Goal: Information Seeking & Learning: Learn about a topic

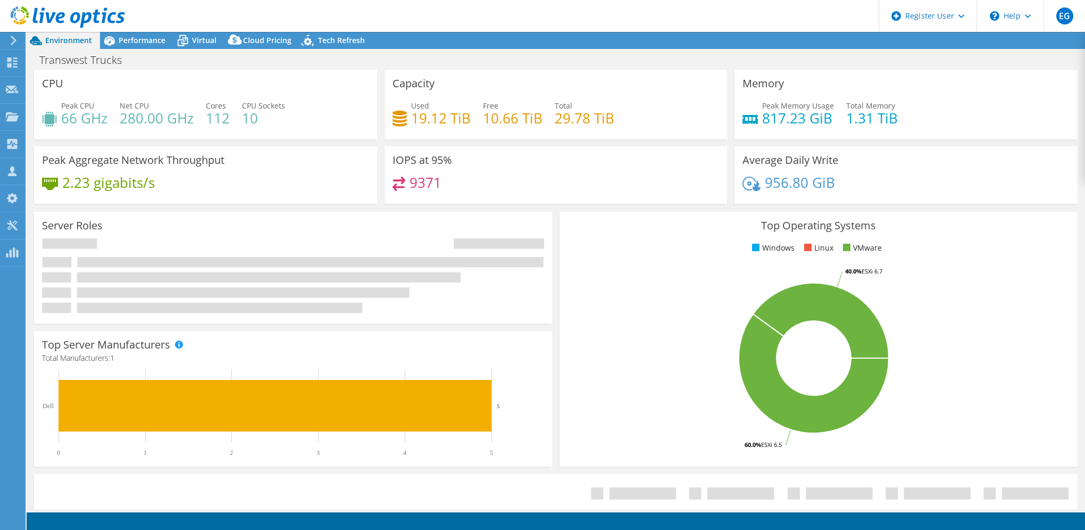
select select "USWest"
select select "USD"
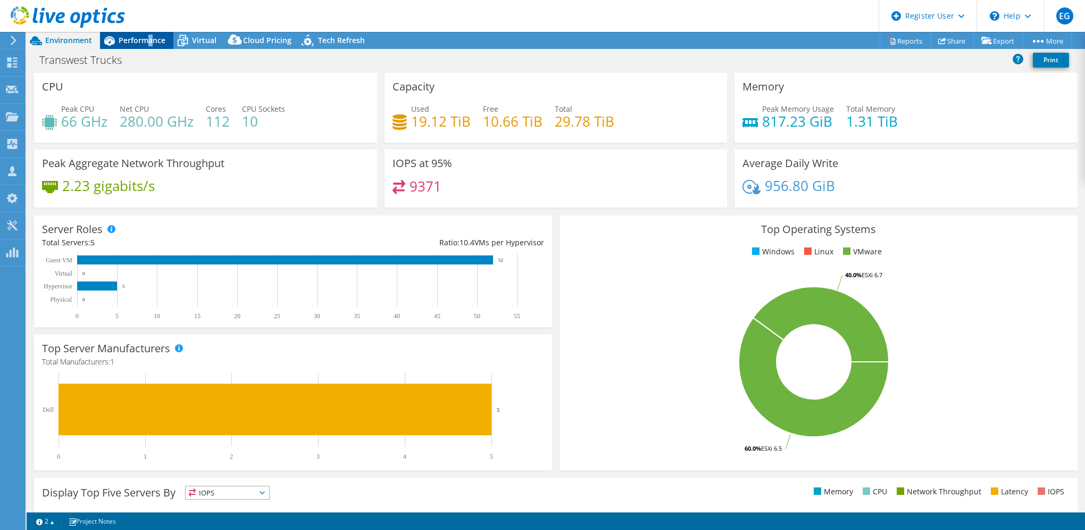
click at [147, 40] on span "Performance" at bounding box center [142, 40] width 47 height 10
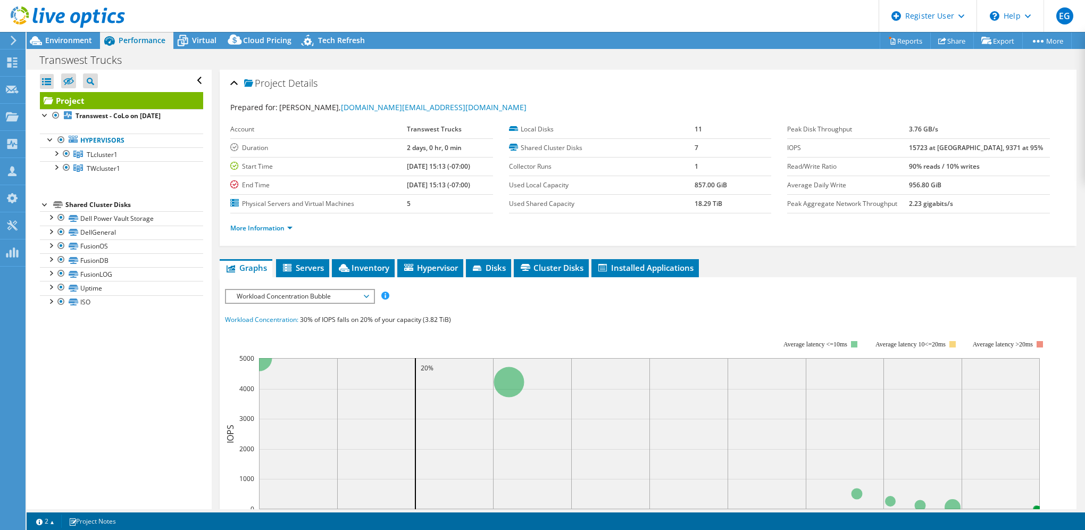
click at [524, 81] on div "Project Details" at bounding box center [647, 83] width 835 height 23
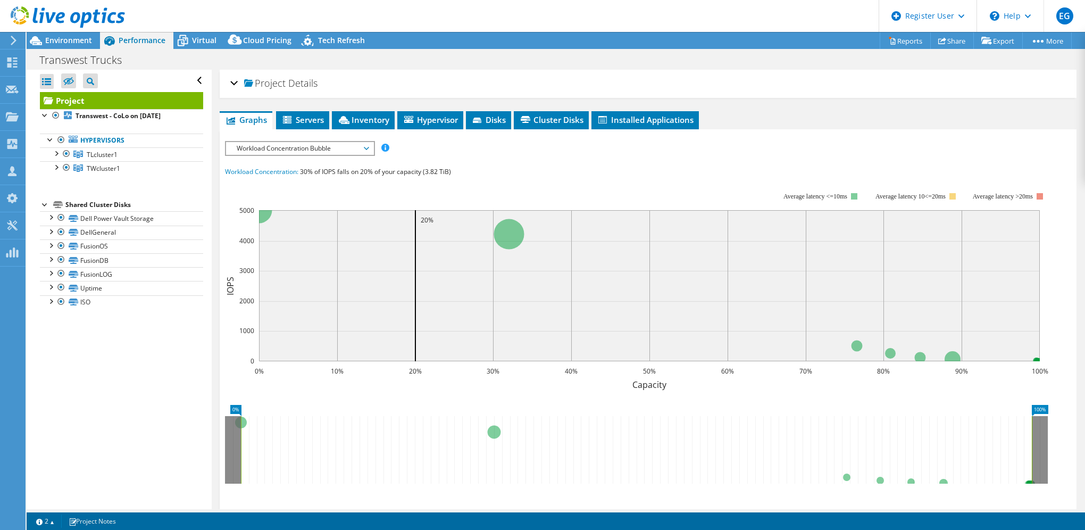
click at [522, 82] on div "Project Details" at bounding box center [647, 83] width 835 height 23
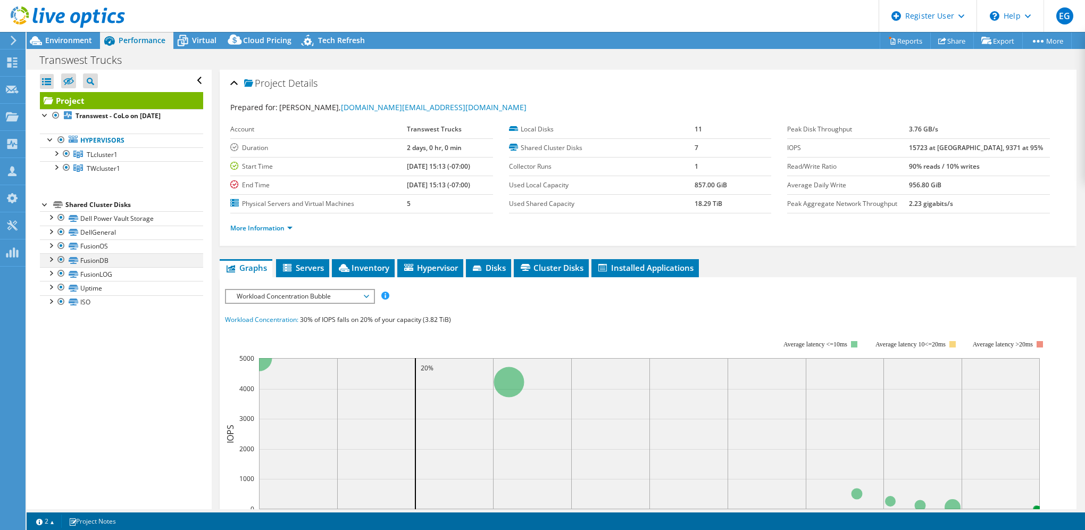
click at [52, 257] on div at bounding box center [50, 258] width 11 height 11
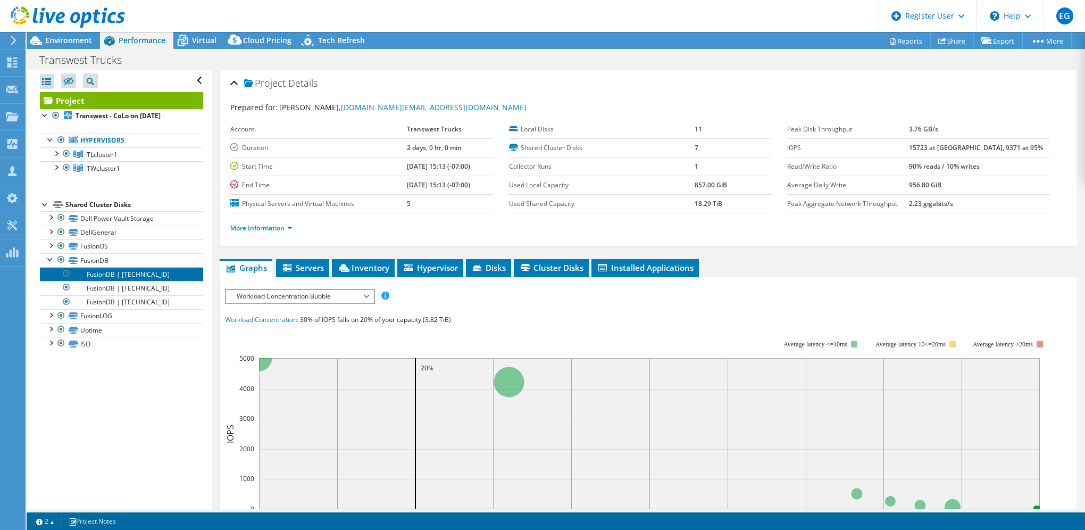
click at [144, 276] on link "FusionDB | [TECHNICAL_ID]" at bounding box center [121, 274] width 163 height 14
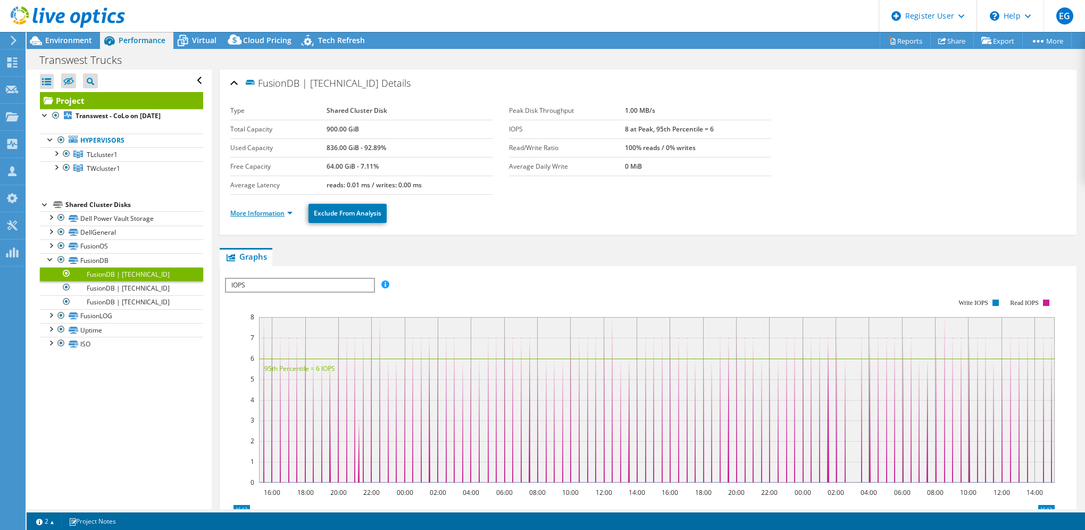
click at [262, 208] on link "More Information" at bounding box center [261, 212] width 62 height 9
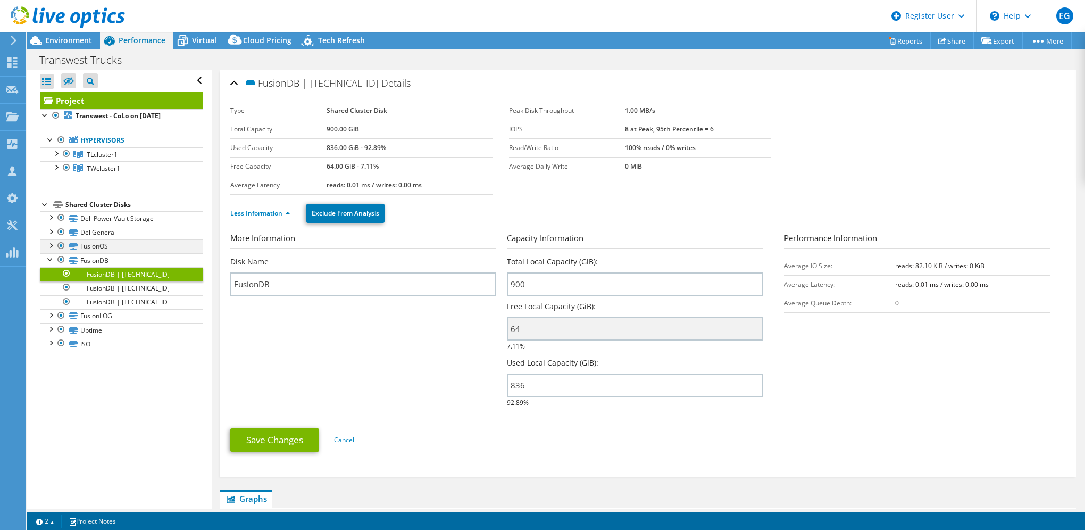
click at [52, 245] on div at bounding box center [50, 244] width 11 height 11
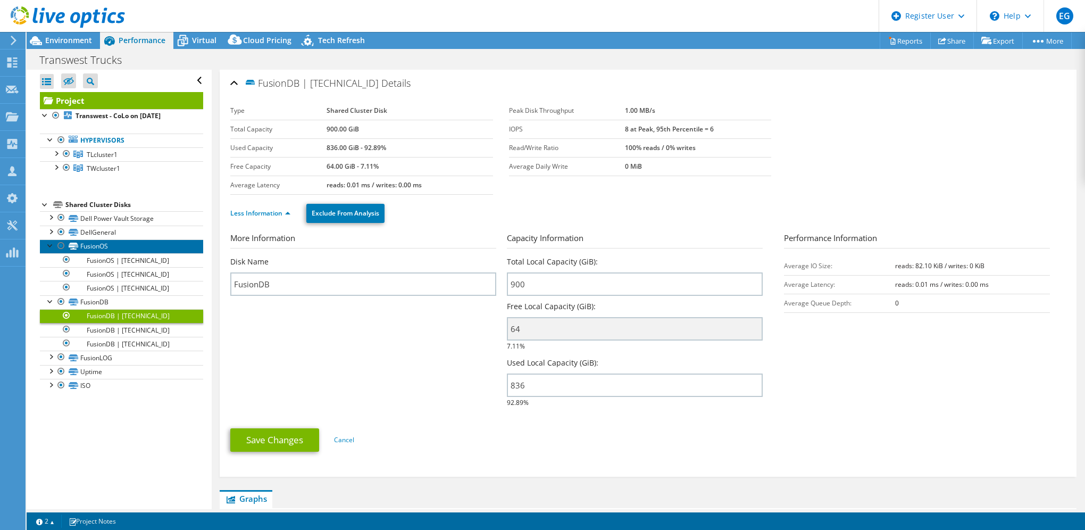
click at [129, 249] on link "FusionOS" at bounding box center [121, 246] width 163 height 14
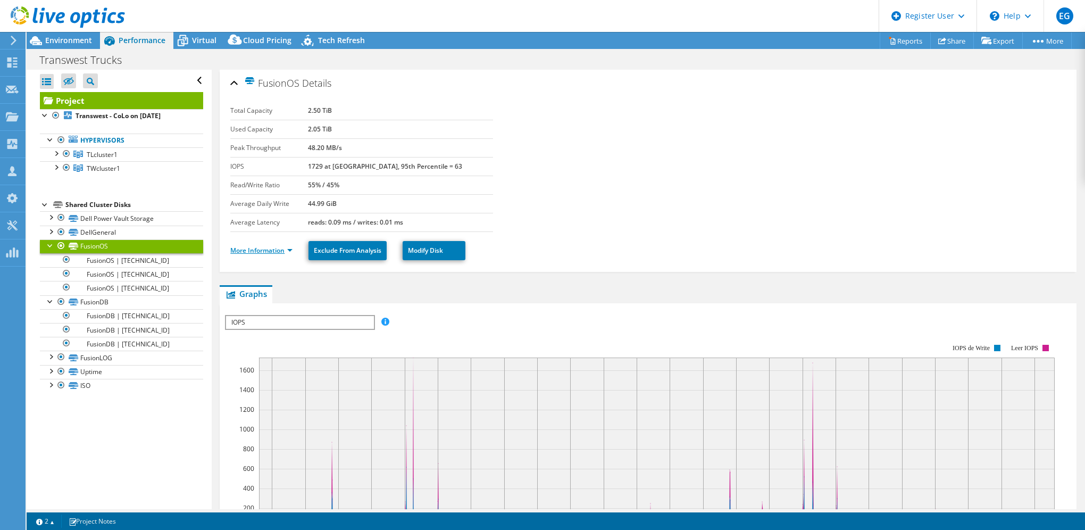
click at [273, 246] on link "More Information" at bounding box center [261, 250] width 62 height 9
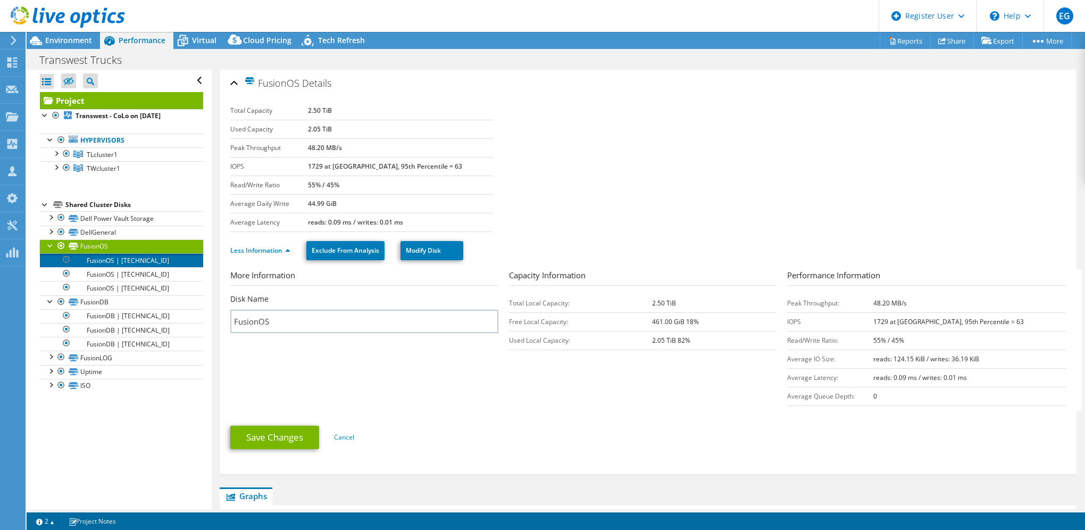
click at [122, 265] on link "FusionOS | [TECHNICAL_ID]" at bounding box center [121, 260] width 163 height 14
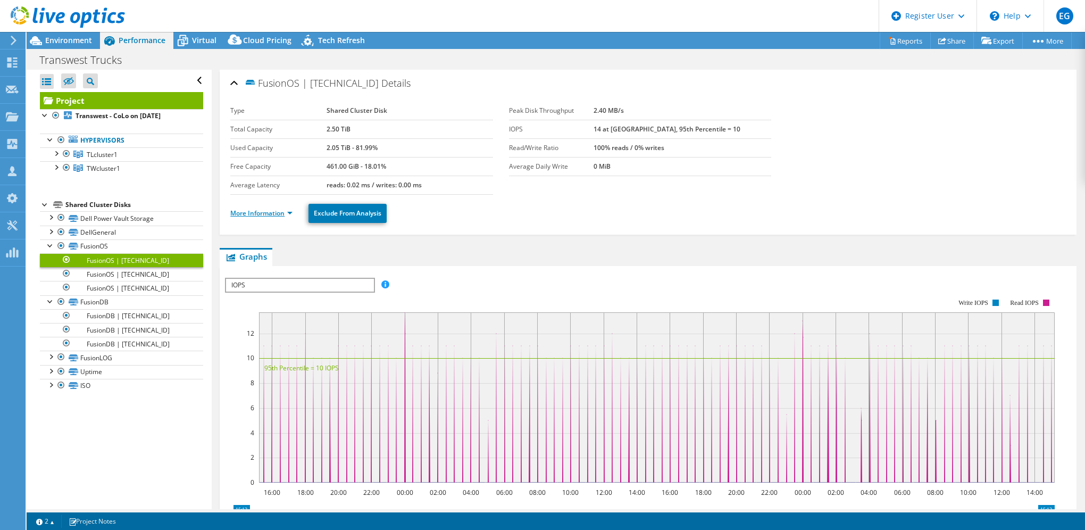
click at [266, 211] on link "More Information" at bounding box center [261, 212] width 62 height 9
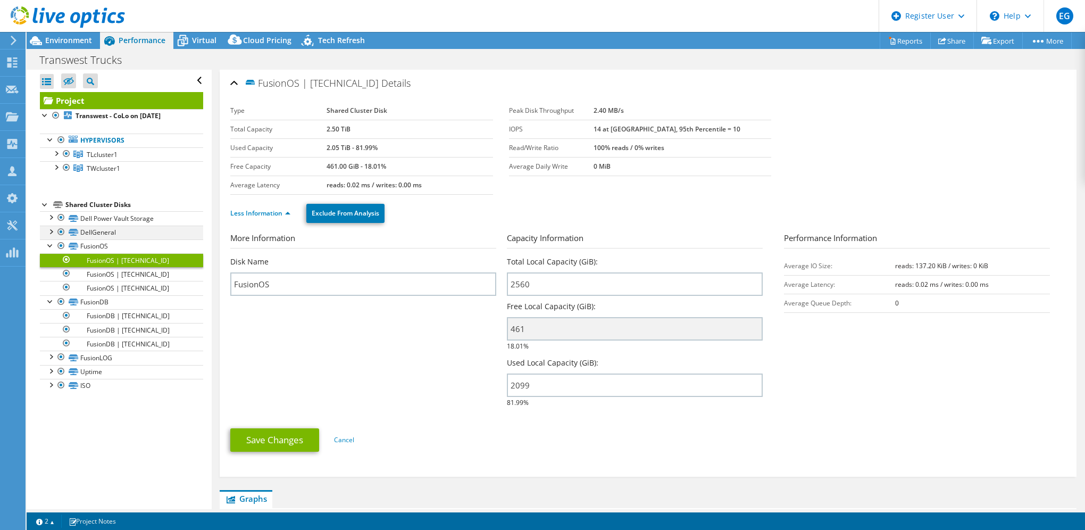
click at [49, 232] on div at bounding box center [50, 230] width 11 height 11
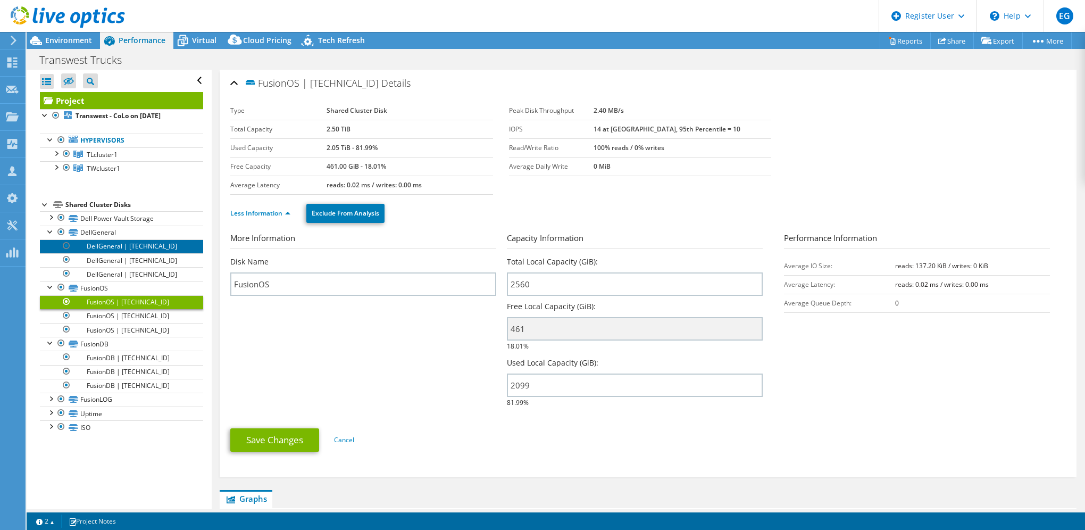
click at [120, 249] on link "DellGeneral | [TECHNICAL_ID]" at bounding box center [121, 246] width 163 height 14
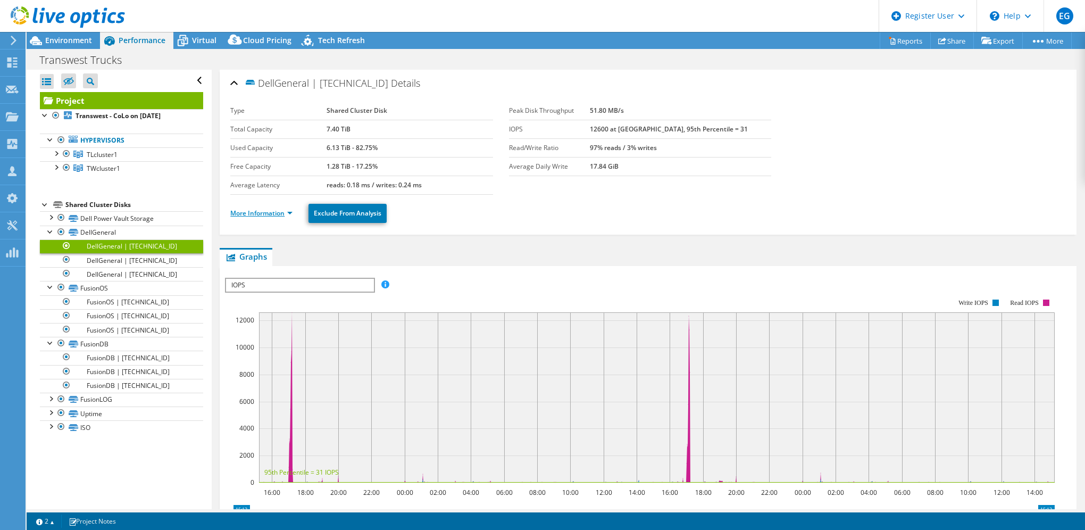
click at [268, 210] on link "More Information" at bounding box center [261, 212] width 62 height 9
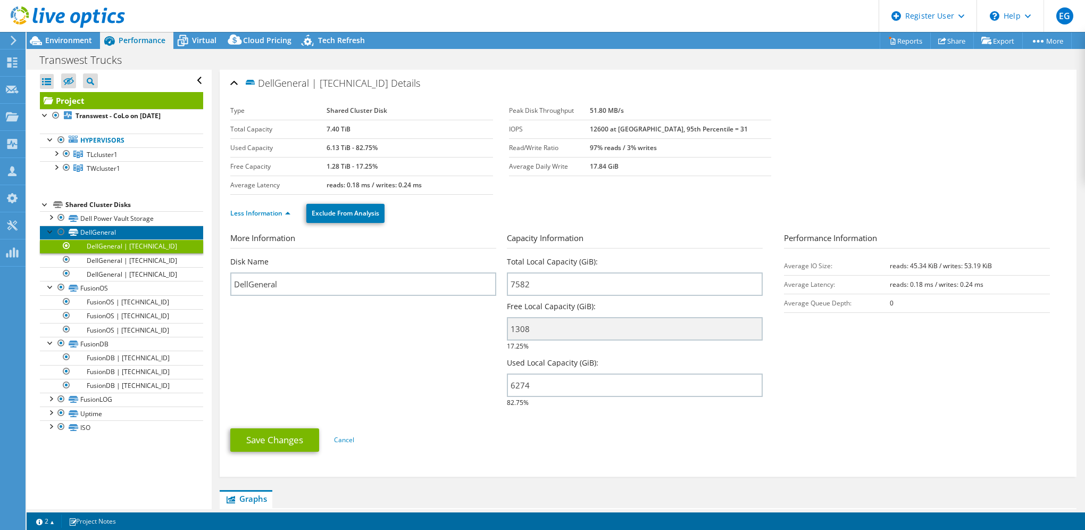
click at [115, 230] on link "DellGeneral" at bounding box center [121, 232] width 163 height 14
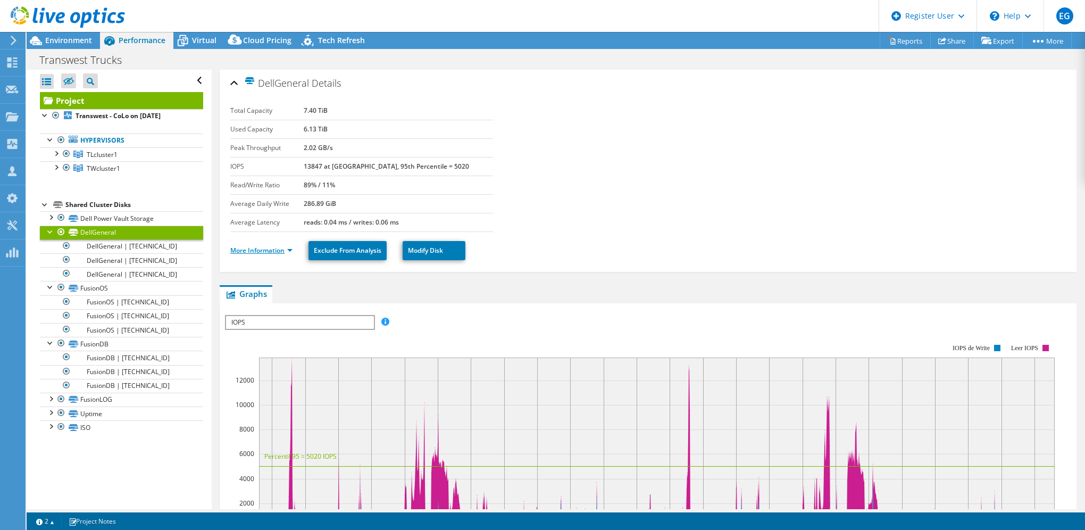
click at [255, 246] on link "More Information" at bounding box center [261, 250] width 62 height 9
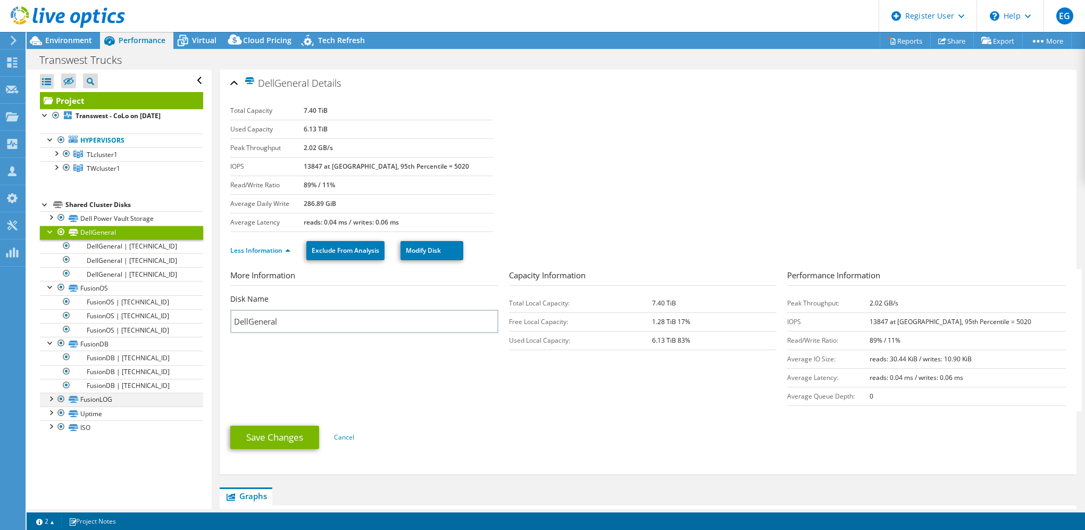
click at [49, 393] on div at bounding box center [50, 397] width 11 height 11
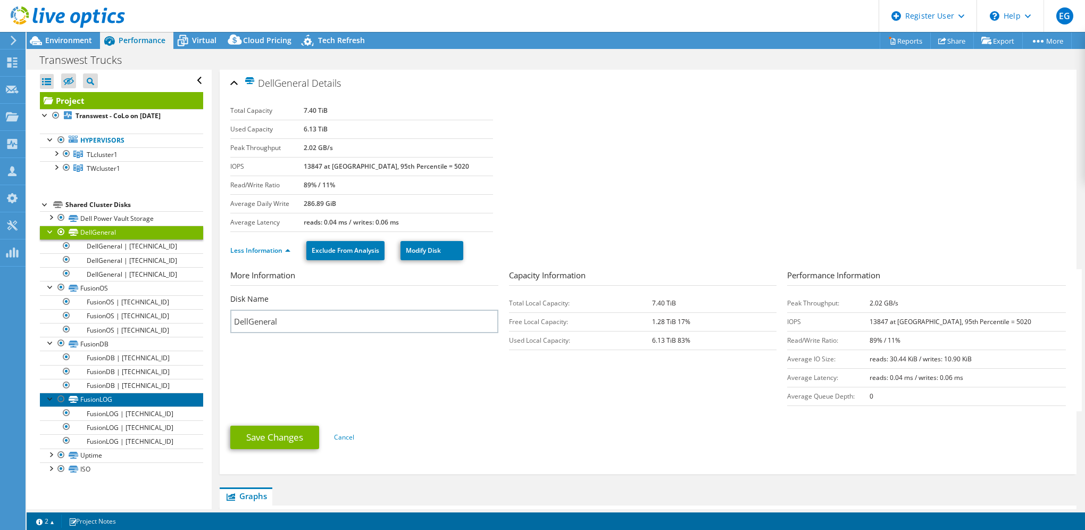
click at [125, 400] on link "FusionLOG" at bounding box center [121, 399] width 163 height 14
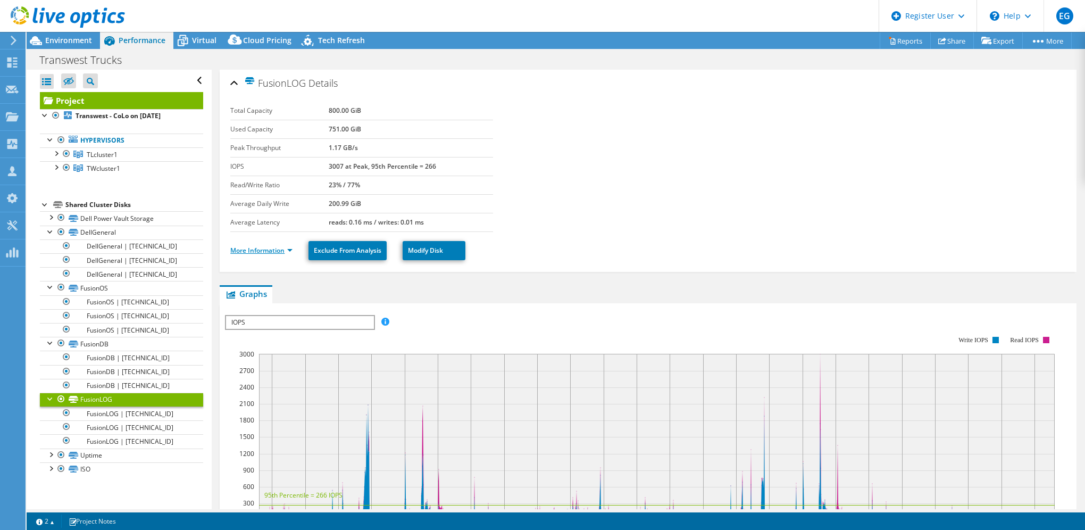
click at [282, 251] on link "More Information" at bounding box center [261, 250] width 62 height 9
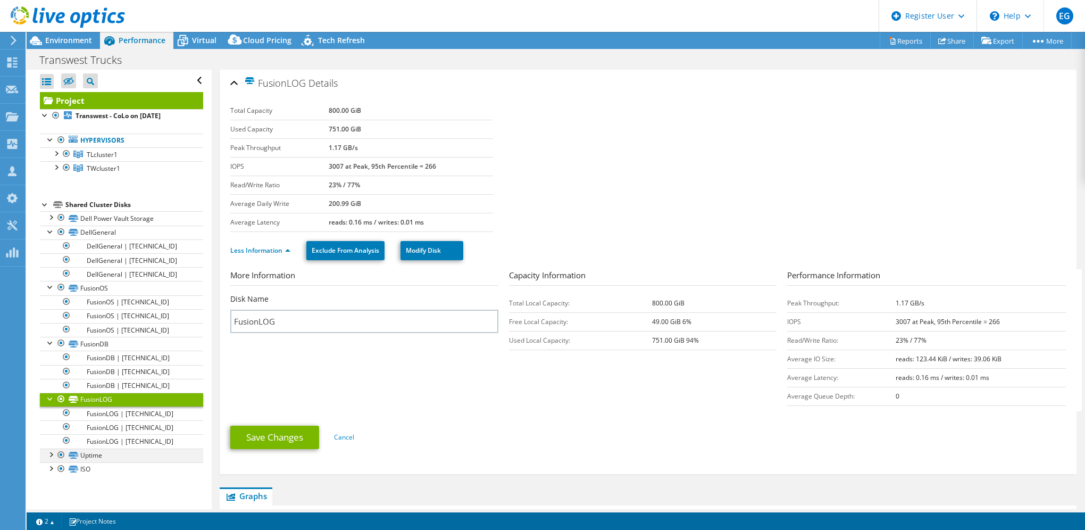
click at [51, 451] on div at bounding box center [50, 453] width 11 height 11
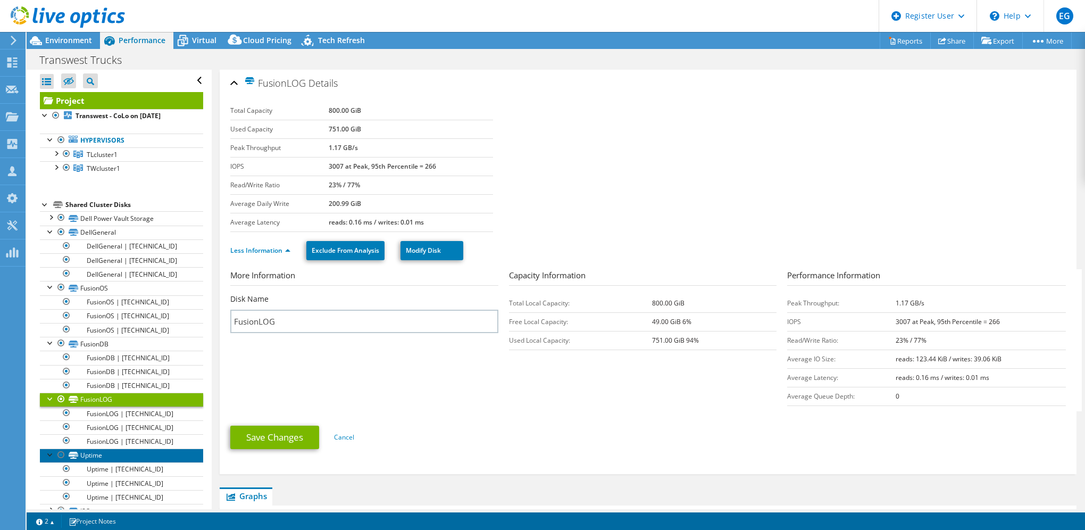
click at [126, 454] on link "Uptime" at bounding box center [121, 455] width 163 height 14
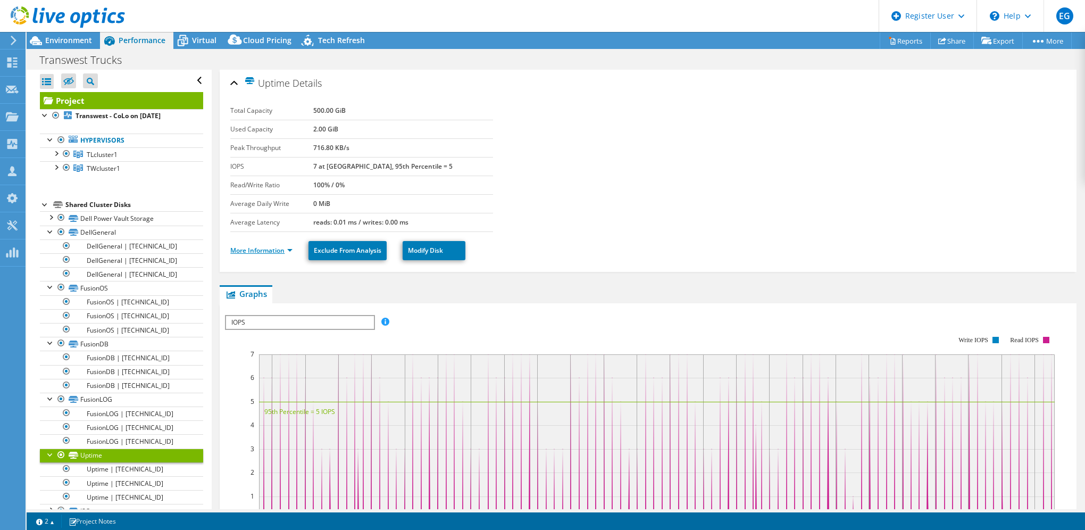
click at [264, 246] on link "More Information" at bounding box center [261, 250] width 62 height 9
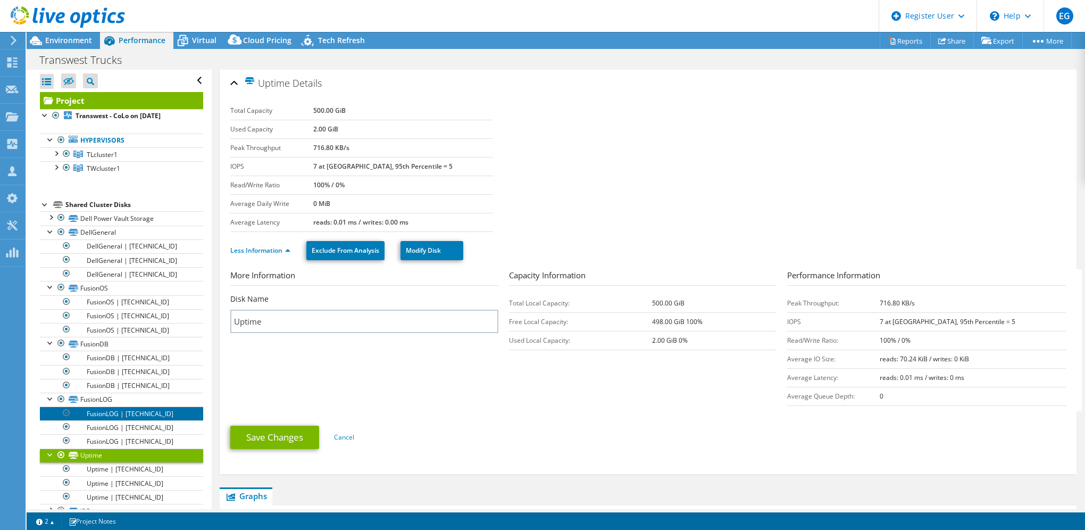
click at [128, 416] on link "FusionLOG | [TECHNICAL_ID]" at bounding box center [121, 413] width 163 height 14
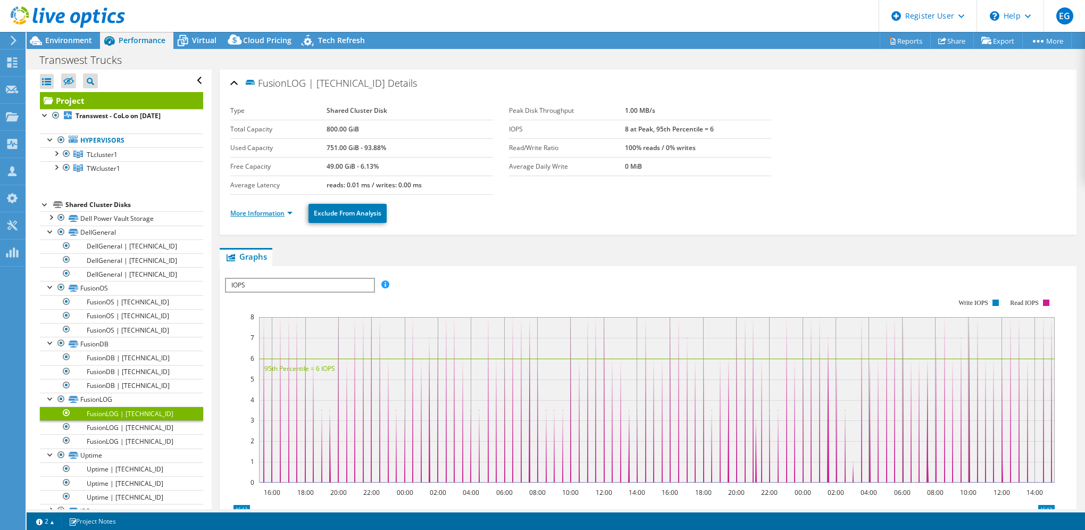
click at [278, 212] on link "More Information" at bounding box center [261, 212] width 62 height 9
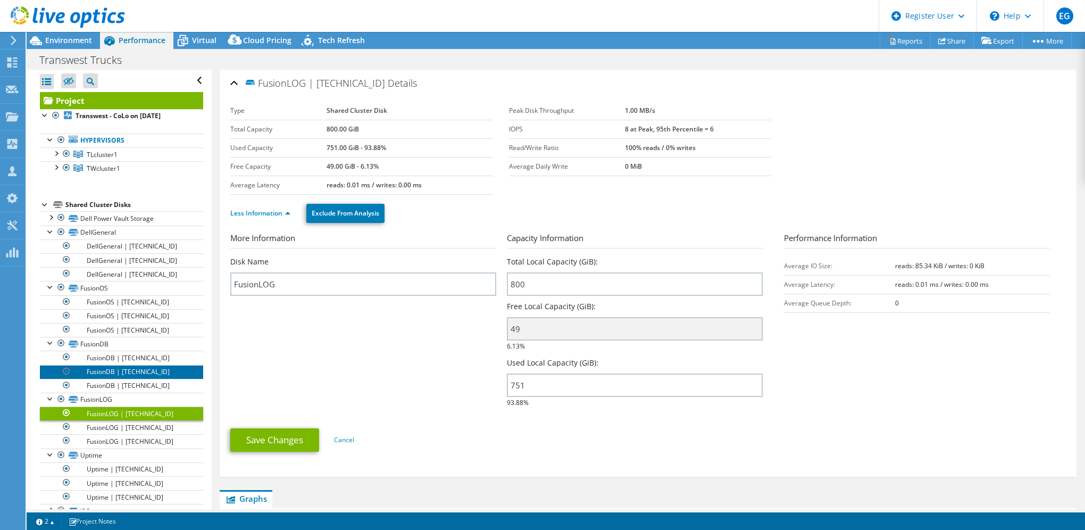
click at [131, 369] on link "FusionDB | [TECHNICAL_ID]" at bounding box center [121, 372] width 163 height 14
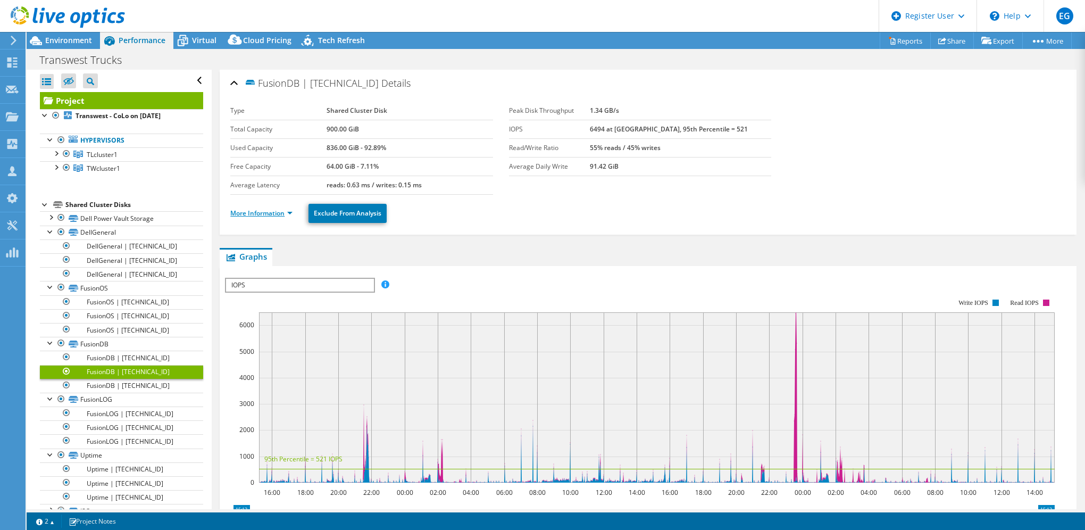
click at [257, 213] on link "More Information" at bounding box center [261, 212] width 62 height 9
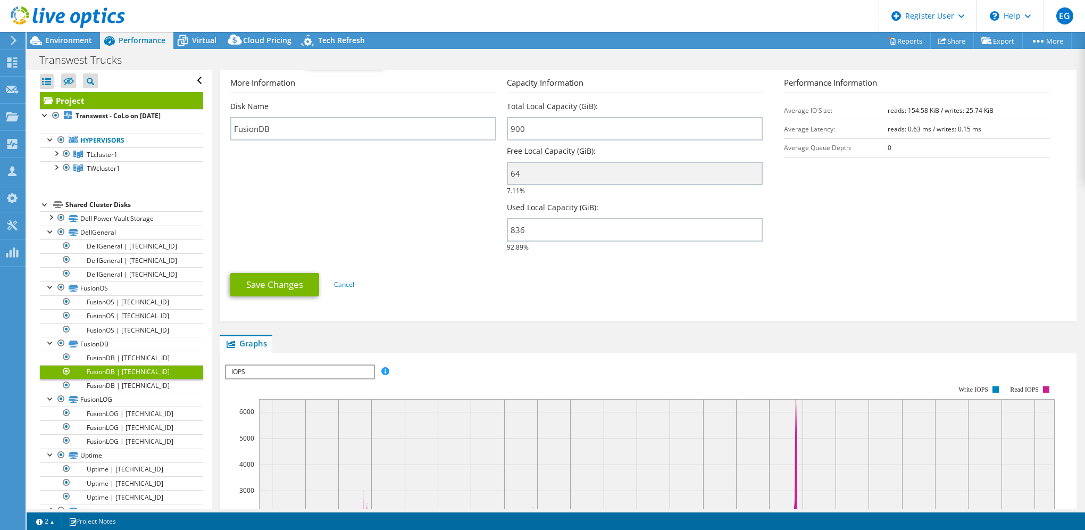
scroll to position [213, 0]
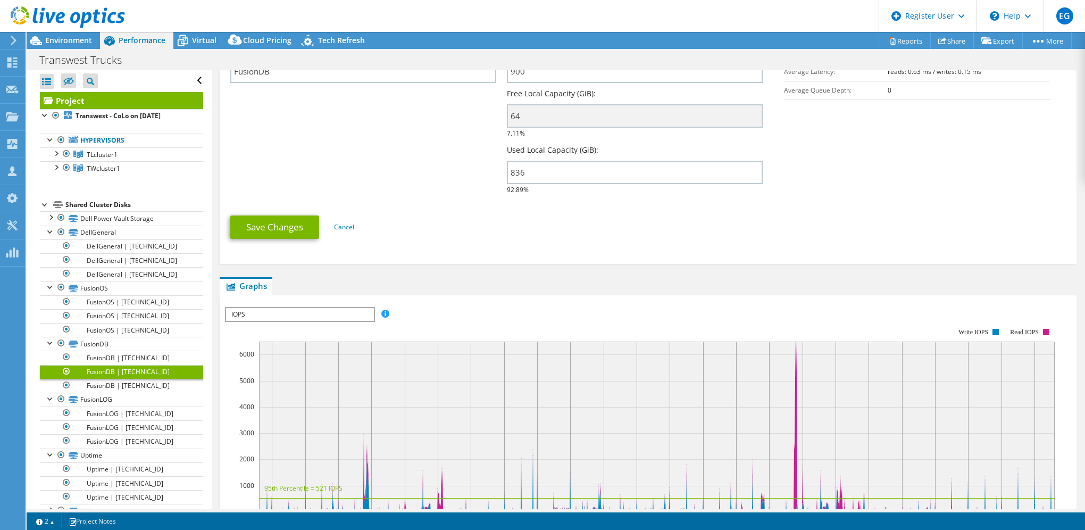
click at [287, 308] on span "IOPS" at bounding box center [299, 314] width 147 height 13
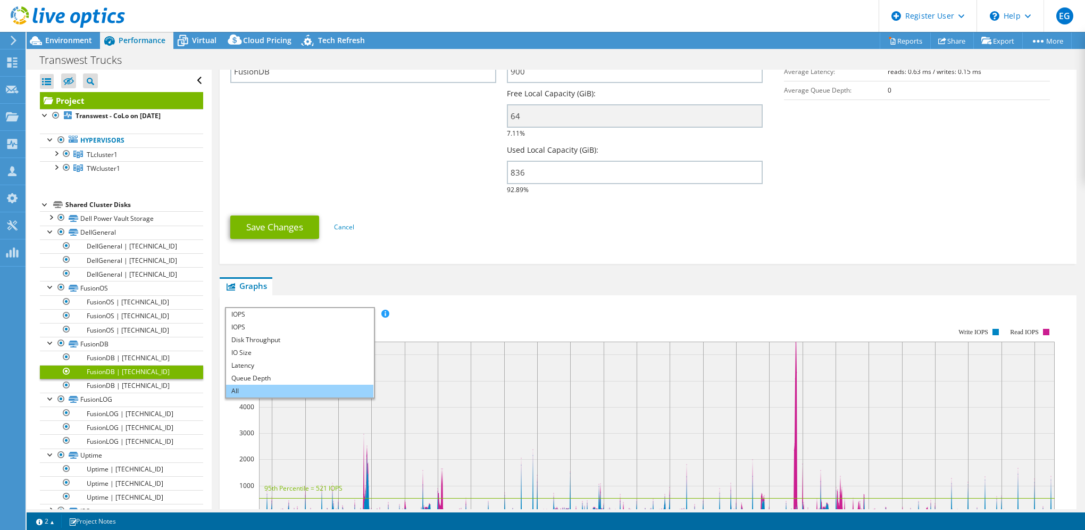
click at [289, 387] on li "All" at bounding box center [299, 390] width 147 height 13
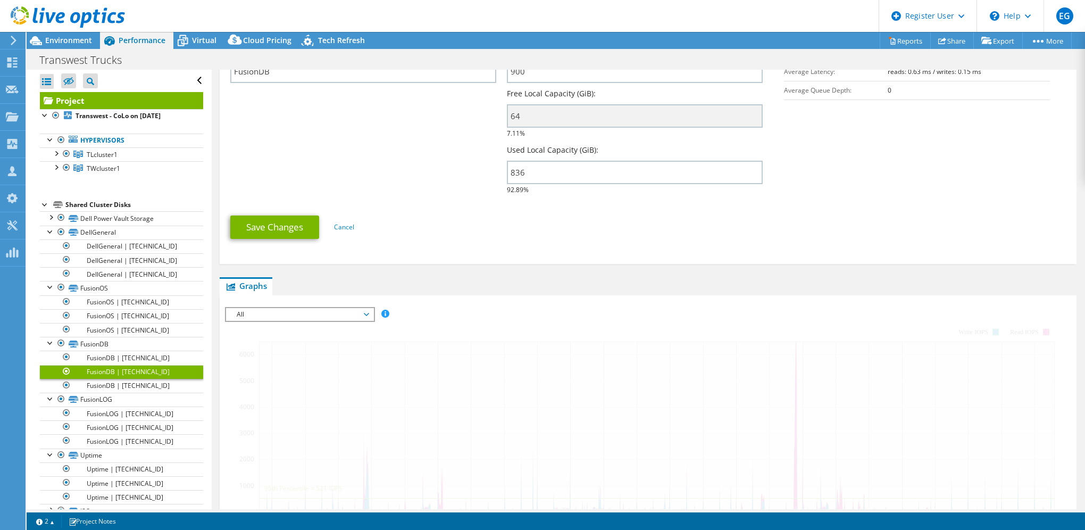
click at [523, 310] on div at bounding box center [648, 488] width 846 height 363
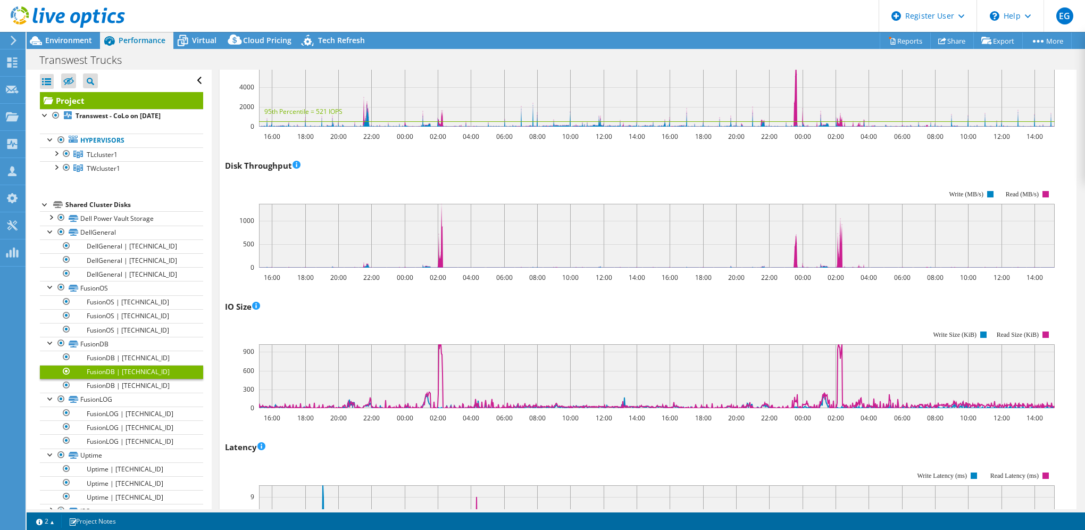
scroll to position [445, 0]
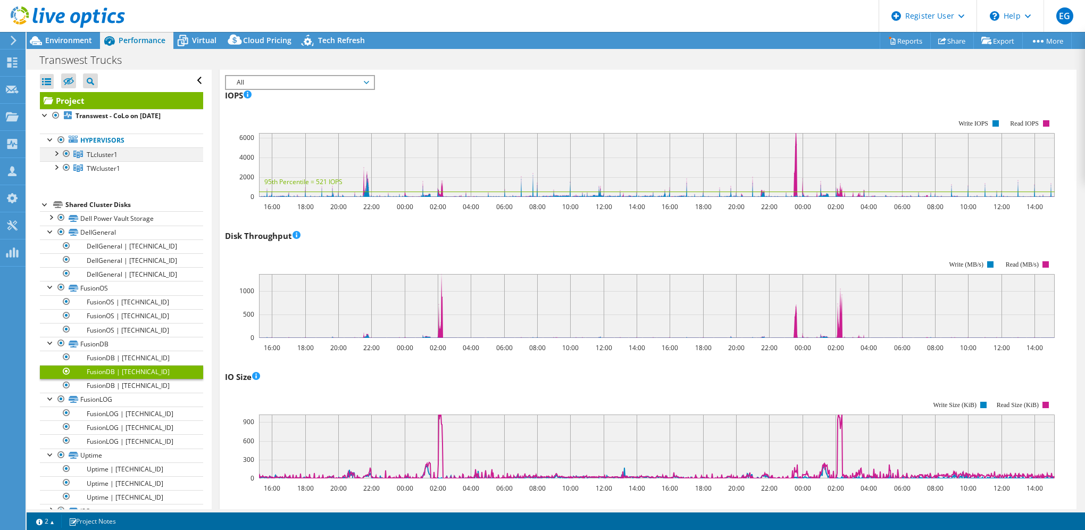
click at [58, 153] on div at bounding box center [56, 152] width 11 height 11
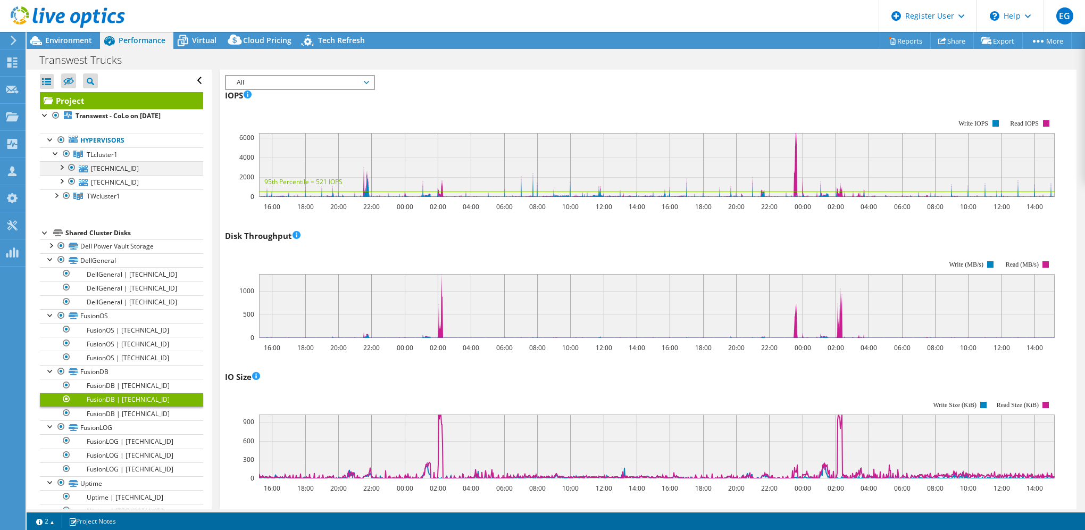
click at [65, 170] on div at bounding box center [61, 166] width 11 height 11
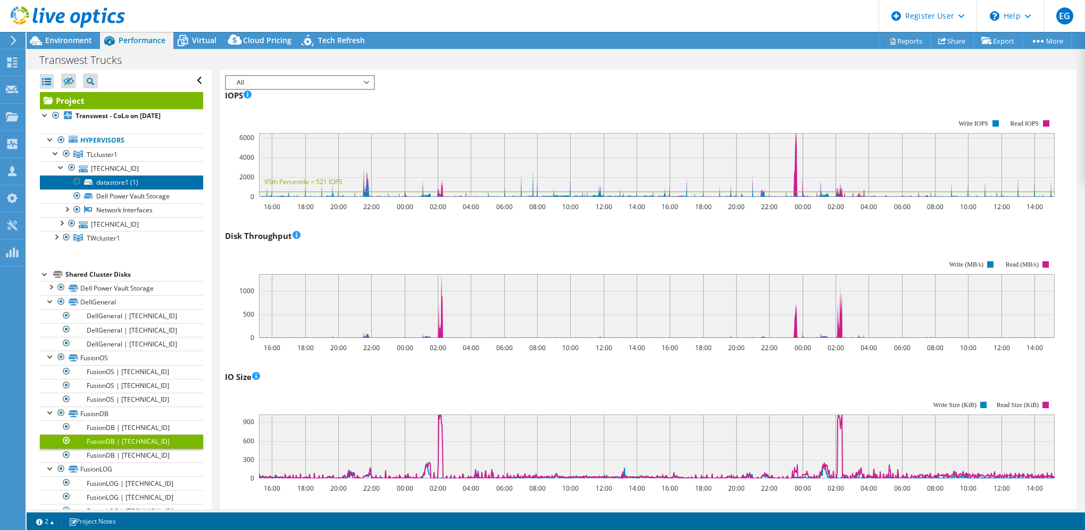
click at [127, 183] on link "datastore1 (1)" at bounding box center [121, 182] width 163 height 14
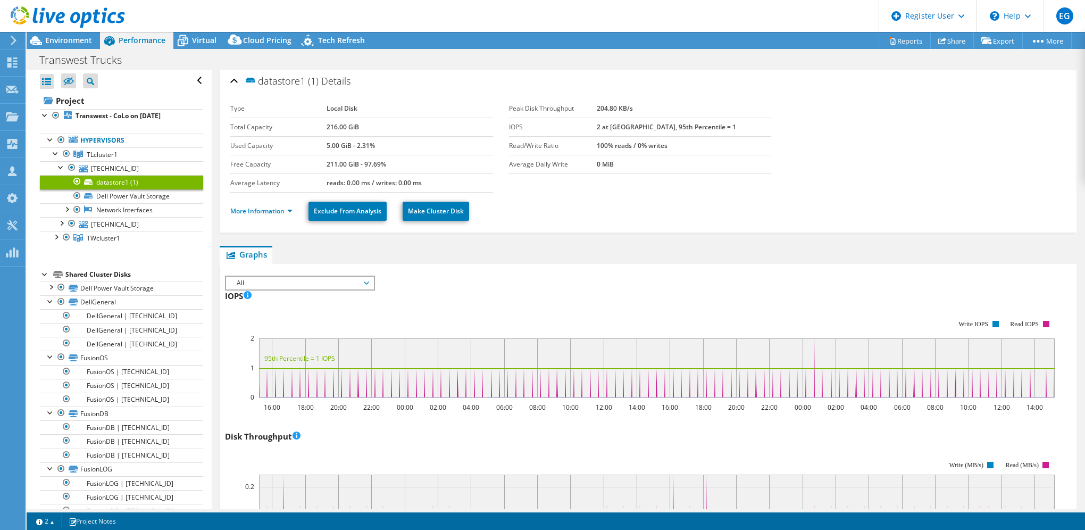
scroll to position [0, 0]
click at [260, 213] on link "More Information" at bounding box center [261, 212] width 62 height 9
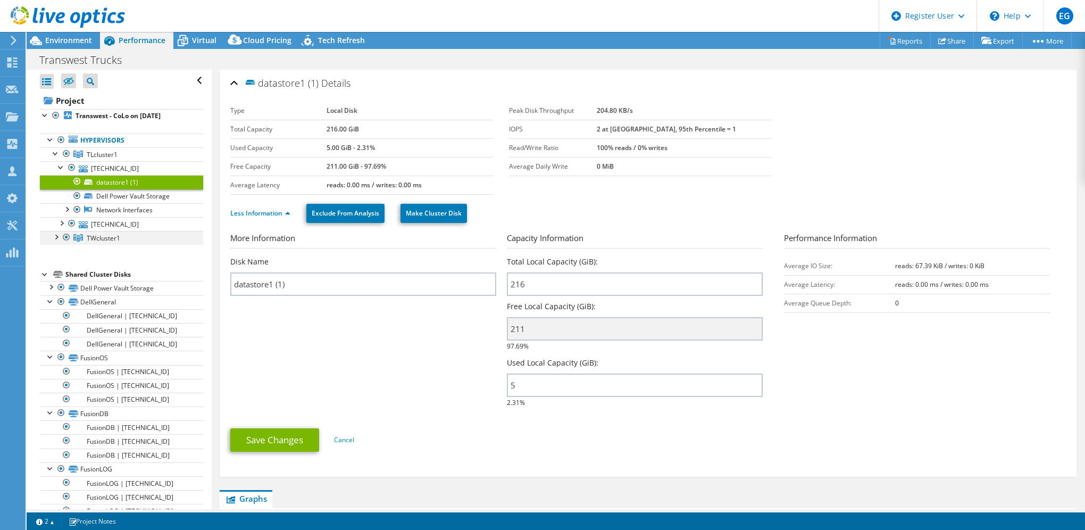
click at [55, 236] on div at bounding box center [56, 236] width 11 height 11
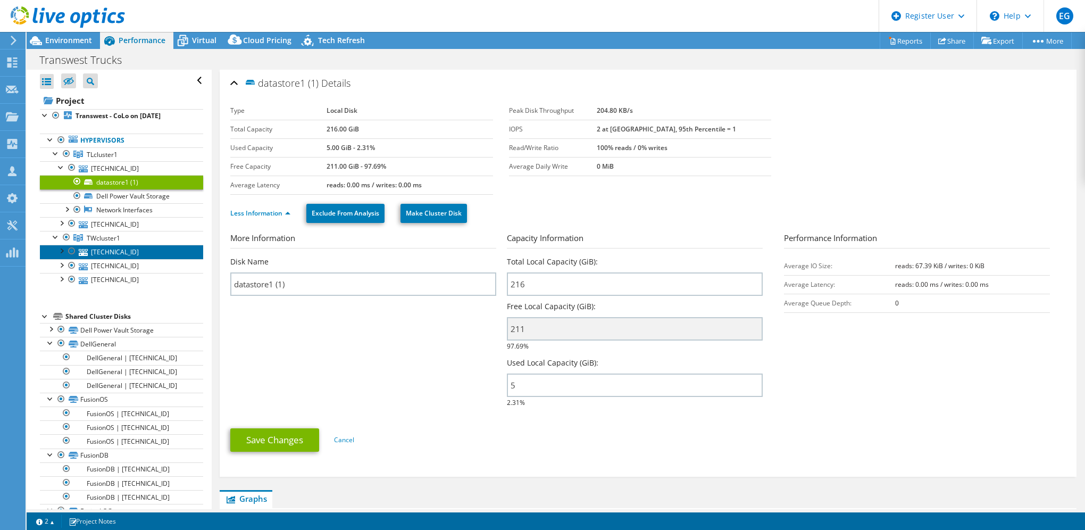
click at [131, 252] on link "[TECHNICAL_ID]" at bounding box center [121, 252] width 163 height 14
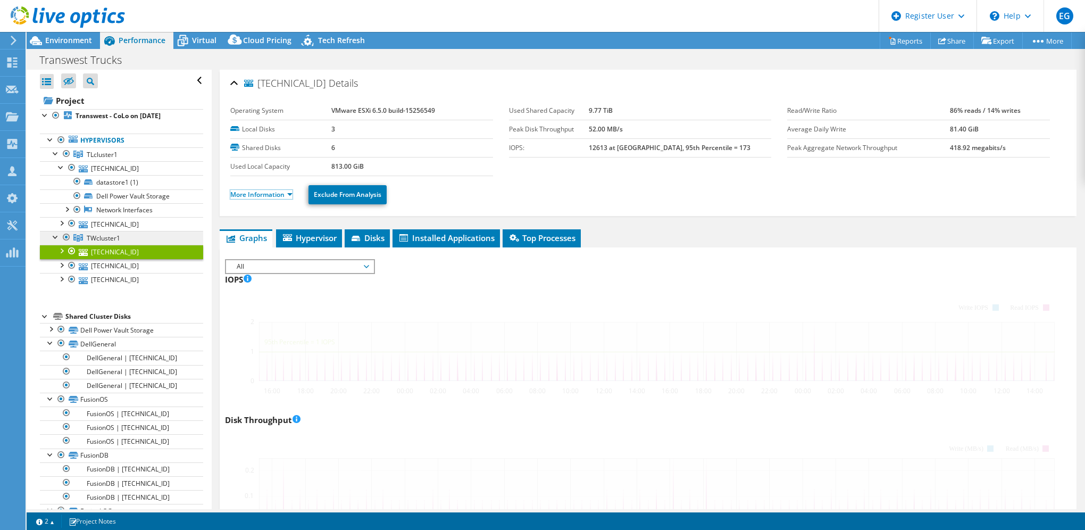
click at [257, 191] on link "More Information" at bounding box center [261, 194] width 62 height 9
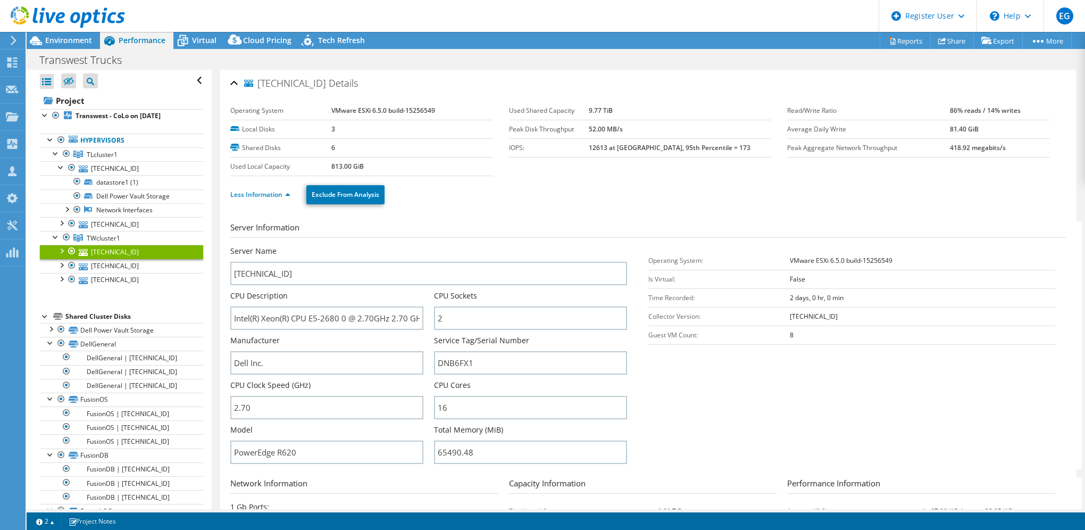
click at [62, 247] on div at bounding box center [61, 250] width 11 height 11
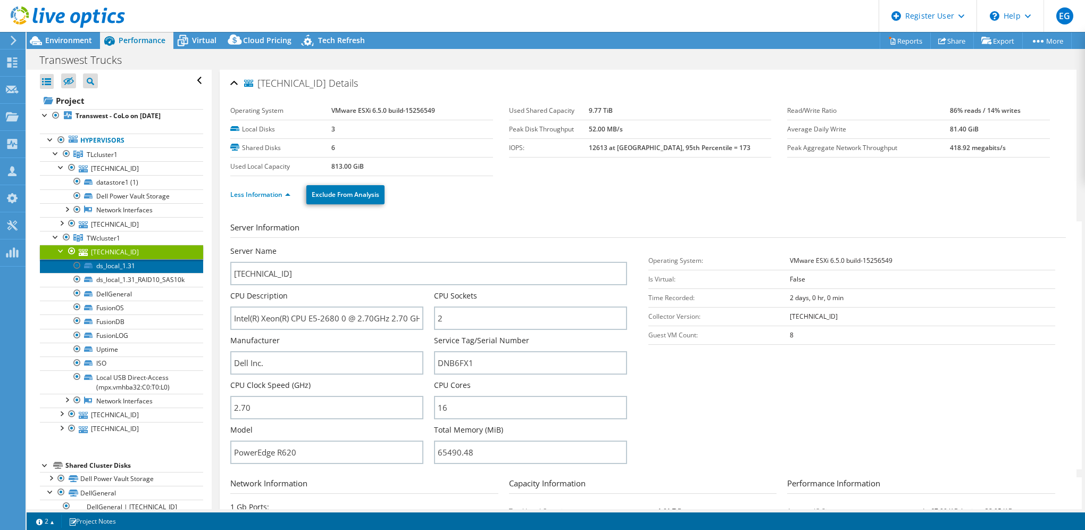
click at [154, 266] on link "ds_local_1.31" at bounding box center [121, 266] width 163 height 14
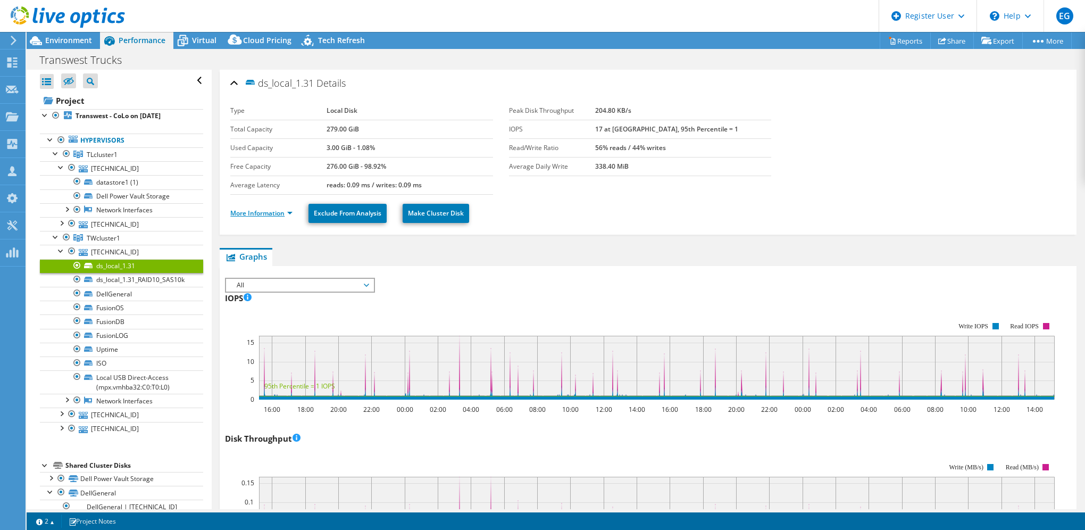
click at [285, 212] on link "More Information" at bounding box center [261, 212] width 62 height 9
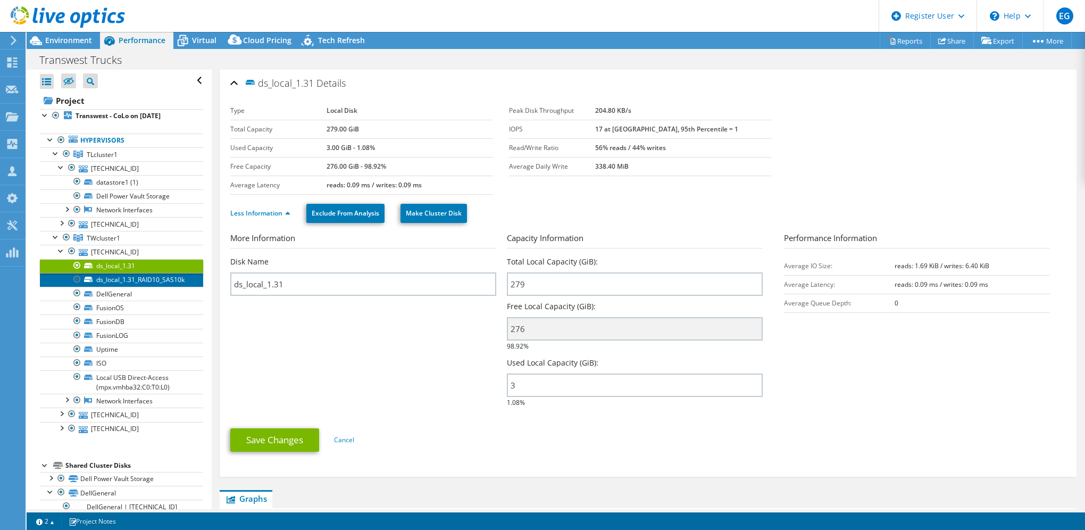
click at [144, 279] on link "ds_local_1.31_RAID10_SAS10k" at bounding box center [121, 280] width 163 height 14
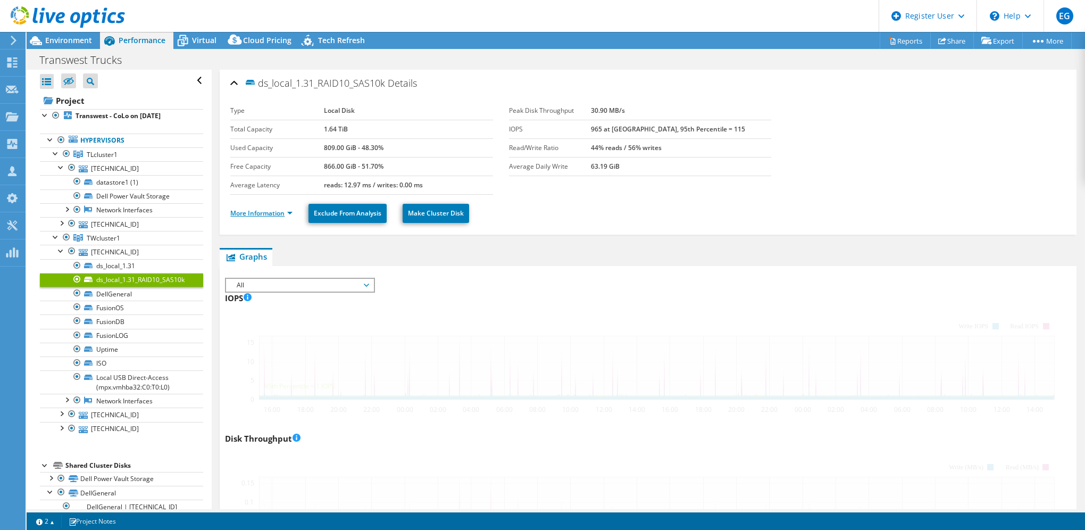
click at [267, 212] on link "More Information" at bounding box center [261, 212] width 62 height 9
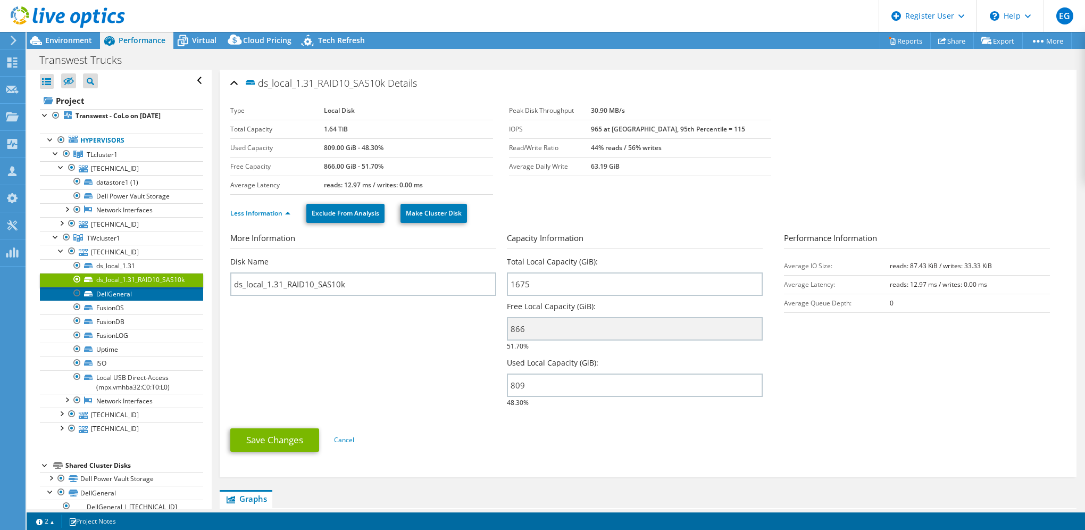
click at [131, 293] on link "DellGeneral" at bounding box center [121, 294] width 163 height 14
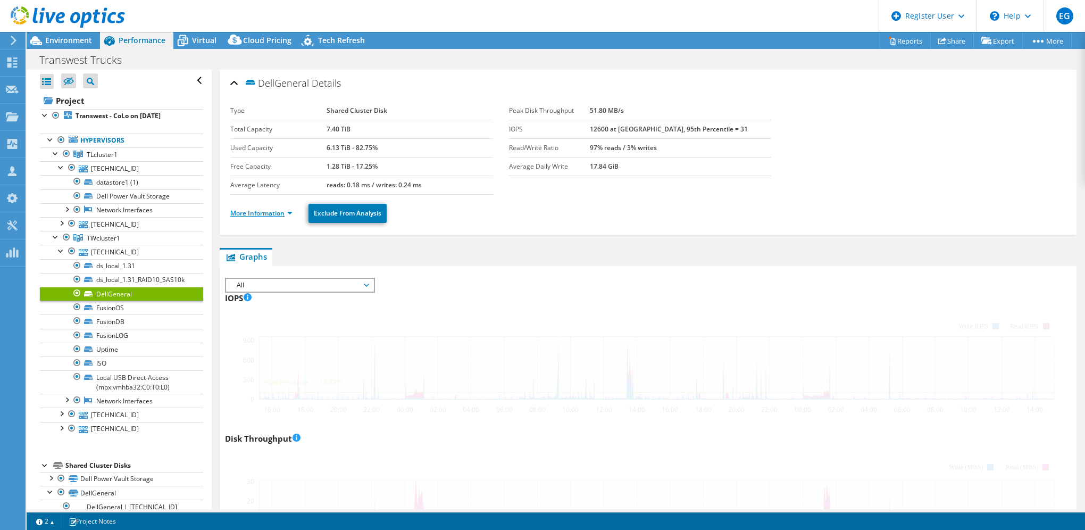
click at [260, 213] on link "More Information" at bounding box center [261, 212] width 62 height 9
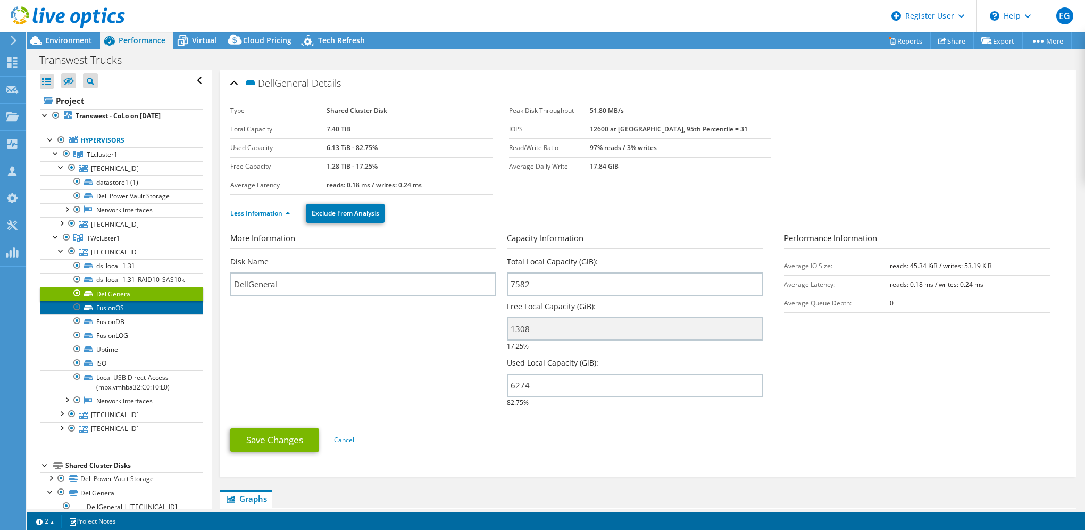
click at [131, 307] on link "FusionOS" at bounding box center [121, 307] width 163 height 14
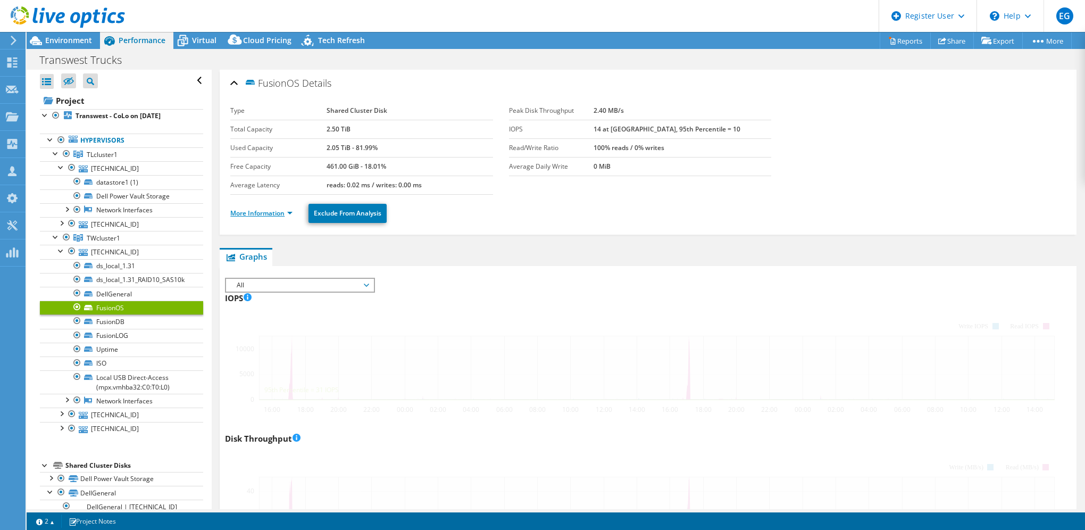
click at [259, 211] on link "More Information" at bounding box center [261, 212] width 62 height 9
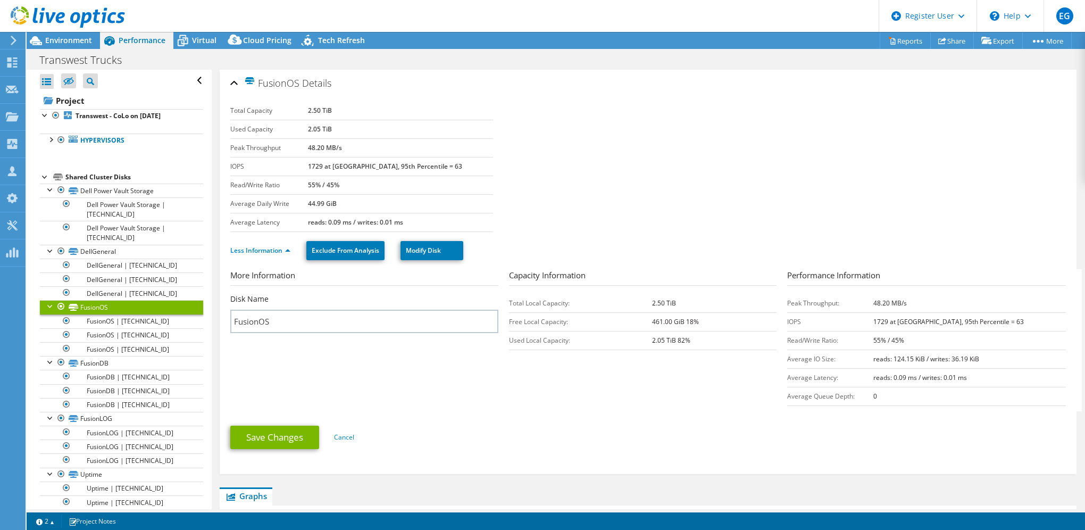
select select "USWest"
select select "USD"
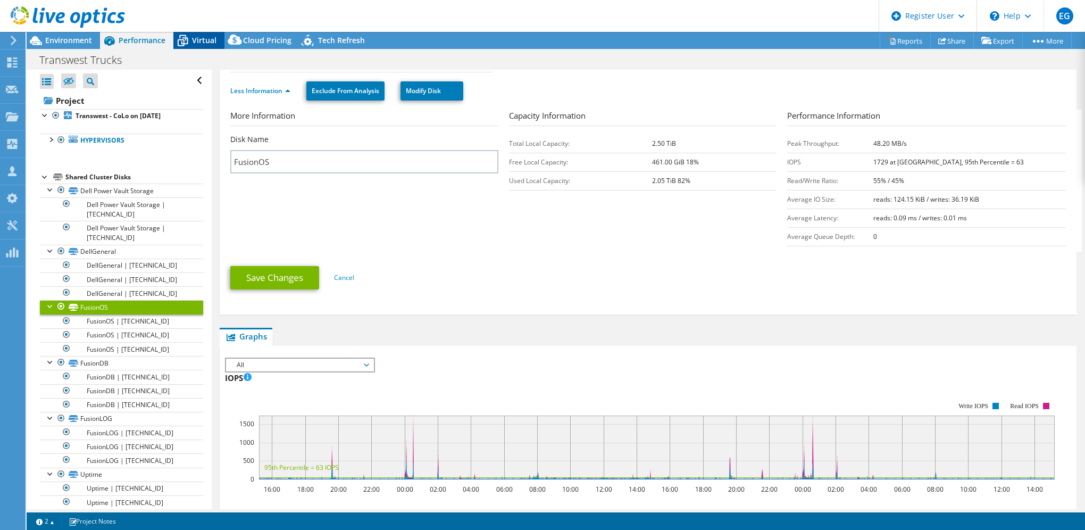
click at [198, 39] on span "Virtual" at bounding box center [204, 40] width 24 height 10
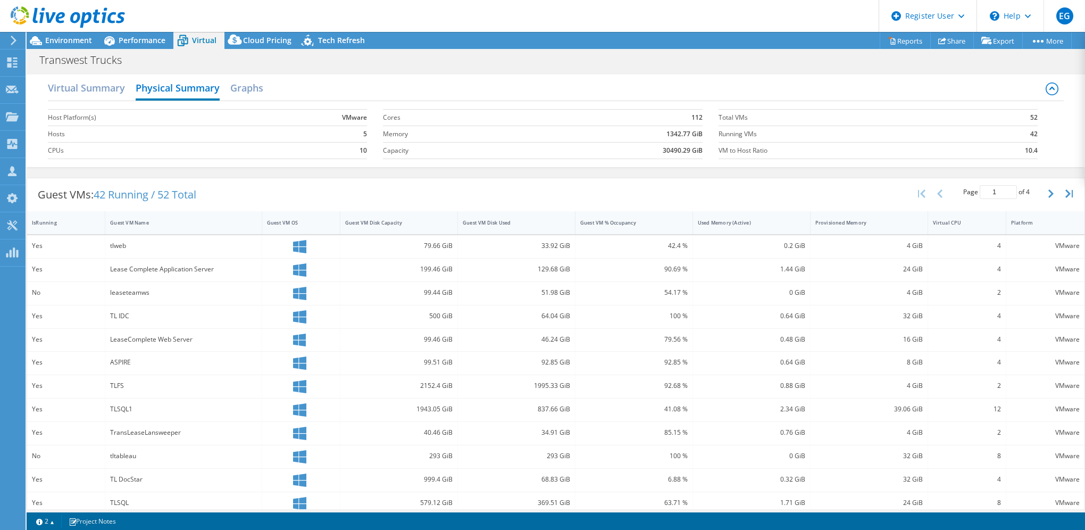
scroll to position [0, 0]
click at [262, 89] on h2 "Graphs" at bounding box center [246, 89] width 33 height 23
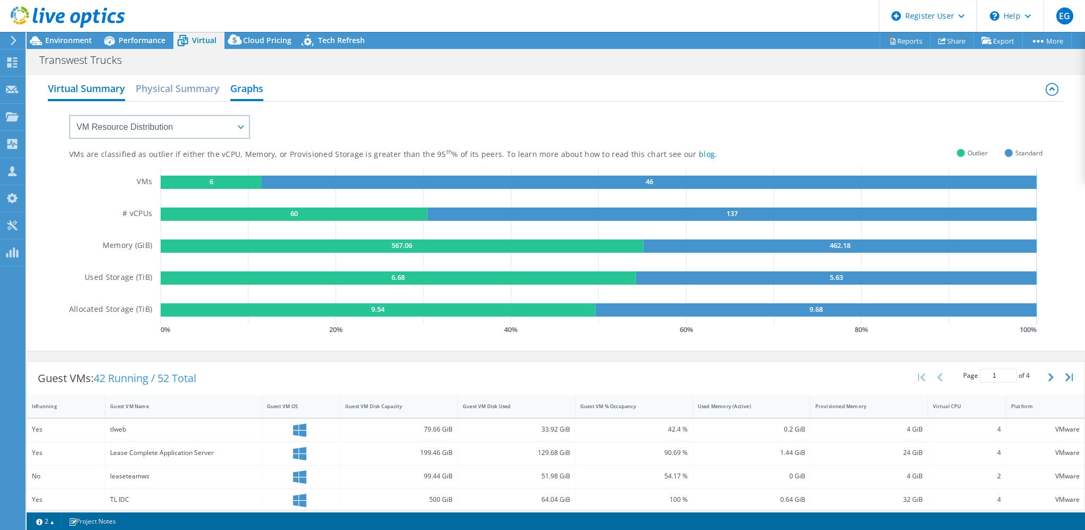
click at [83, 87] on h2 "Virtual Summary" at bounding box center [86, 89] width 77 height 23
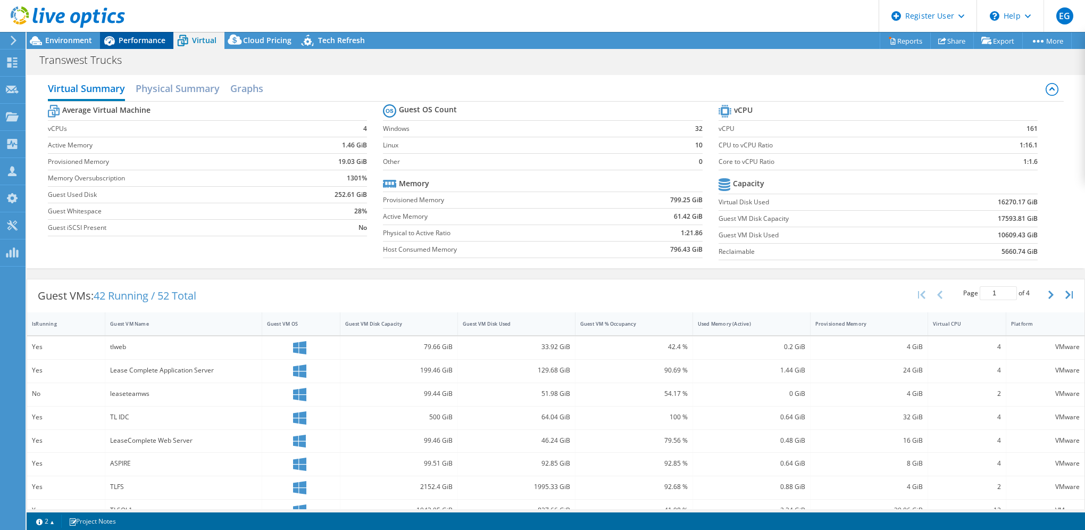
click at [137, 38] on span "Performance" at bounding box center [142, 40] width 47 height 10
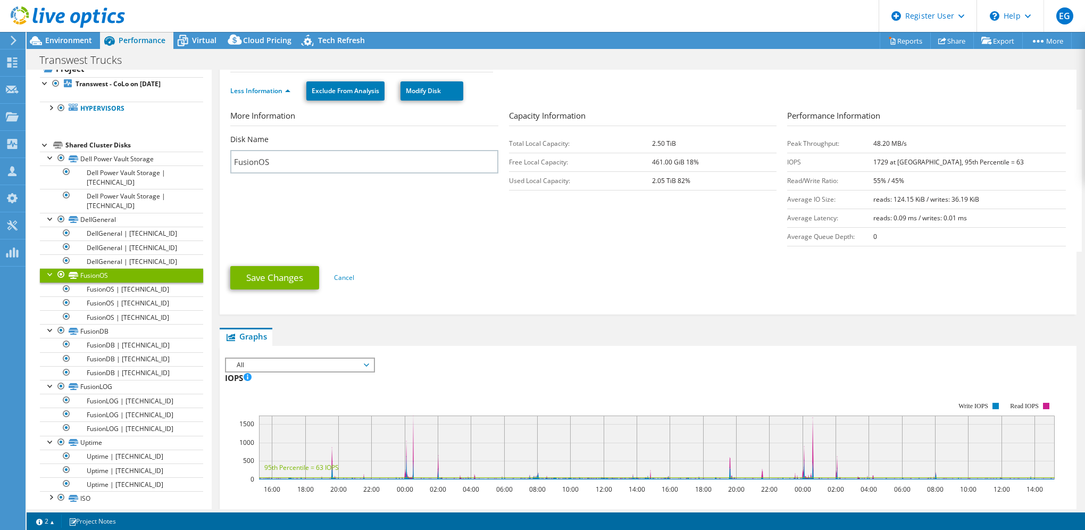
scroll to position [38, 0]
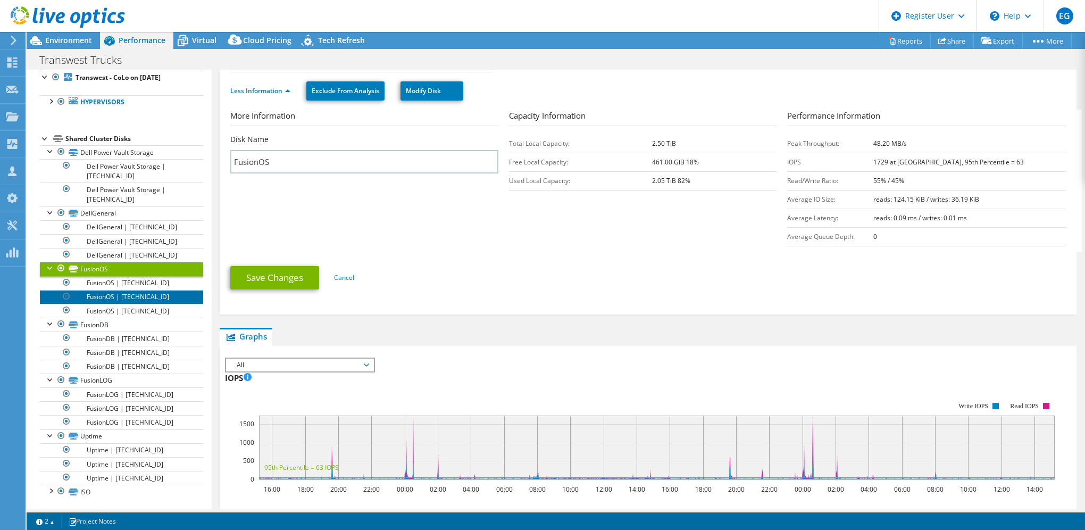
click at [105, 296] on link "FusionOS | [TECHNICAL_ID]" at bounding box center [121, 297] width 163 height 14
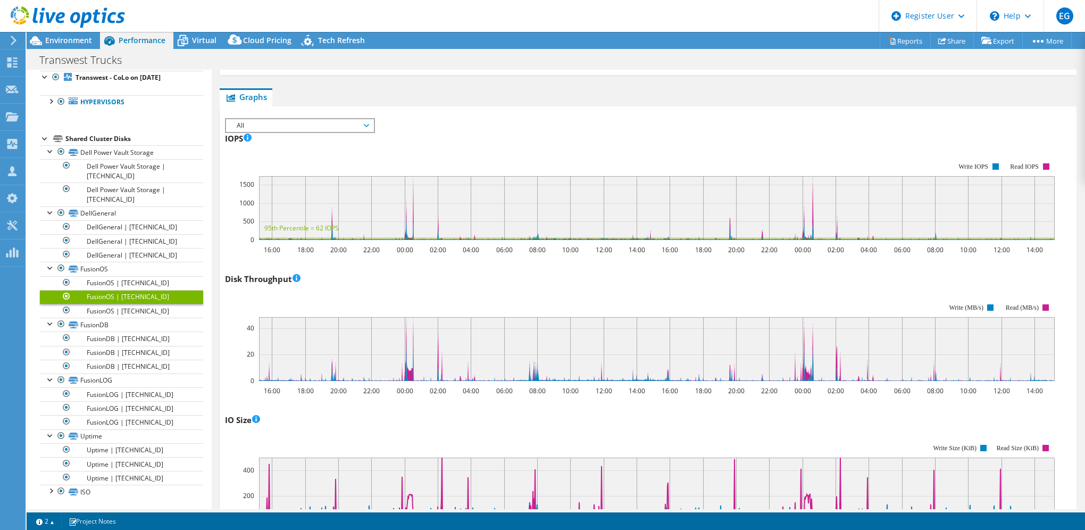
click at [359, 123] on span "All" at bounding box center [299, 125] width 137 height 13
click at [505, 148] on rect at bounding box center [639, 201] width 829 height 106
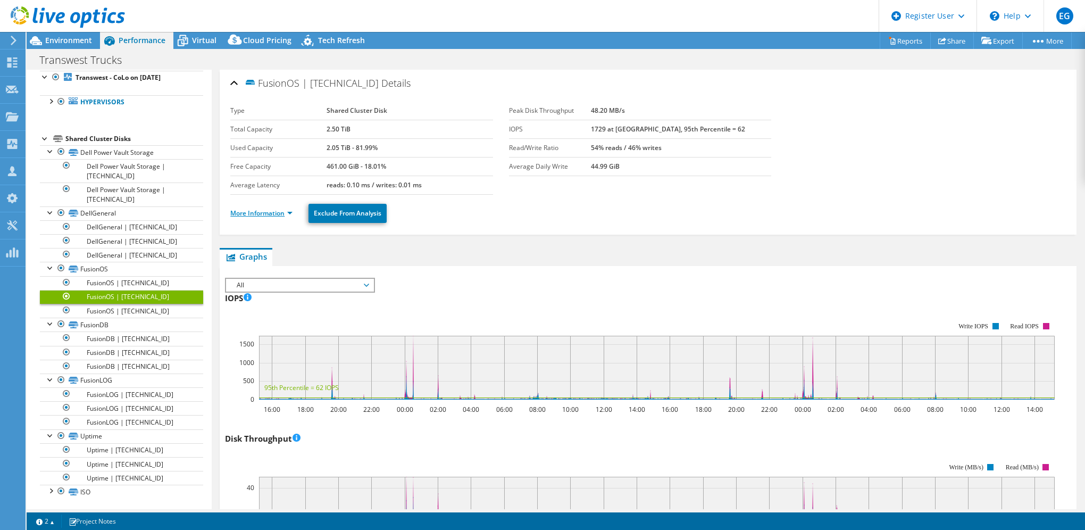
click at [244, 214] on link "More Information" at bounding box center [261, 212] width 62 height 9
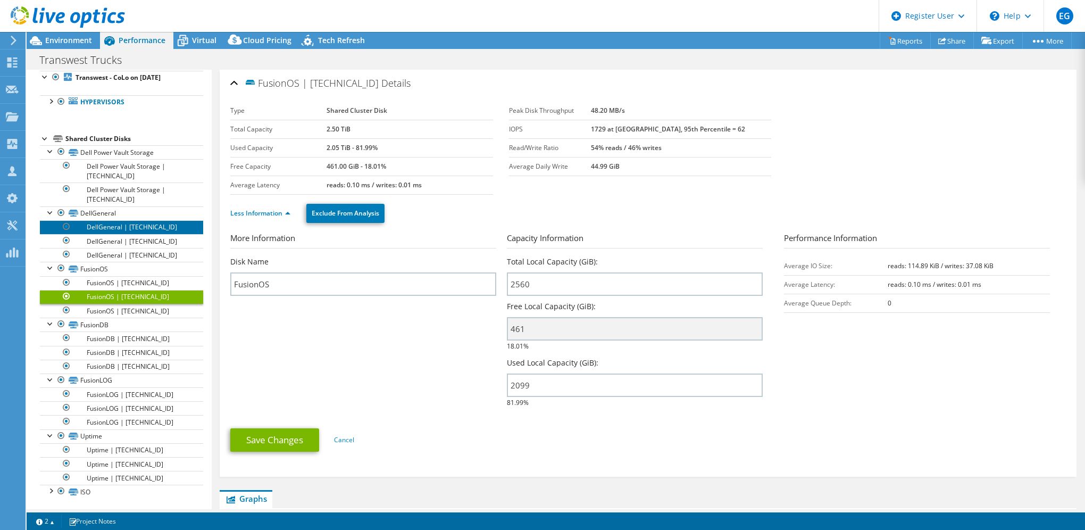
click at [161, 230] on link "DellGeneral | [TECHNICAL_ID]" at bounding box center [121, 227] width 163 height 14
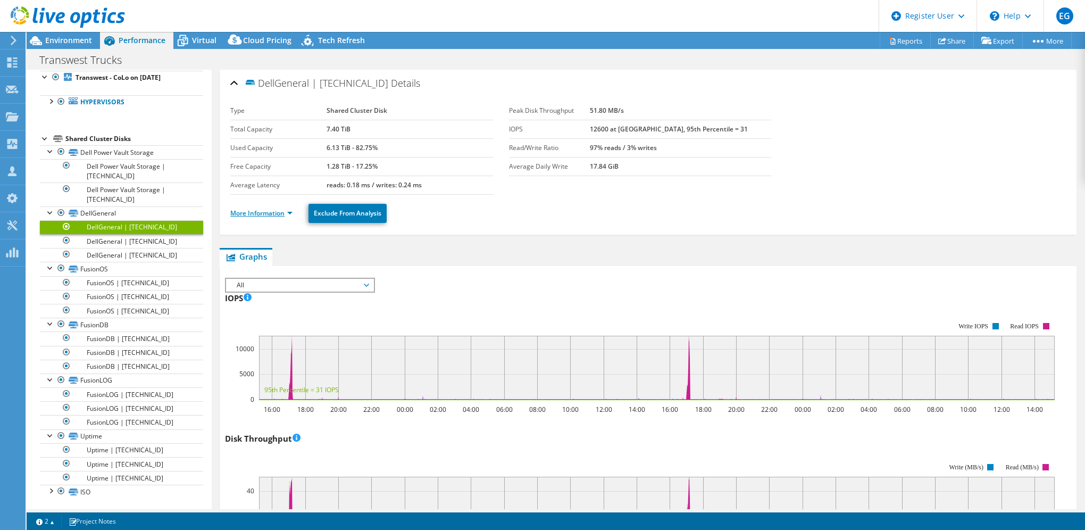
click at [264, 208] on link "More Information" at bounding box center [261, 212] width 62 height 9
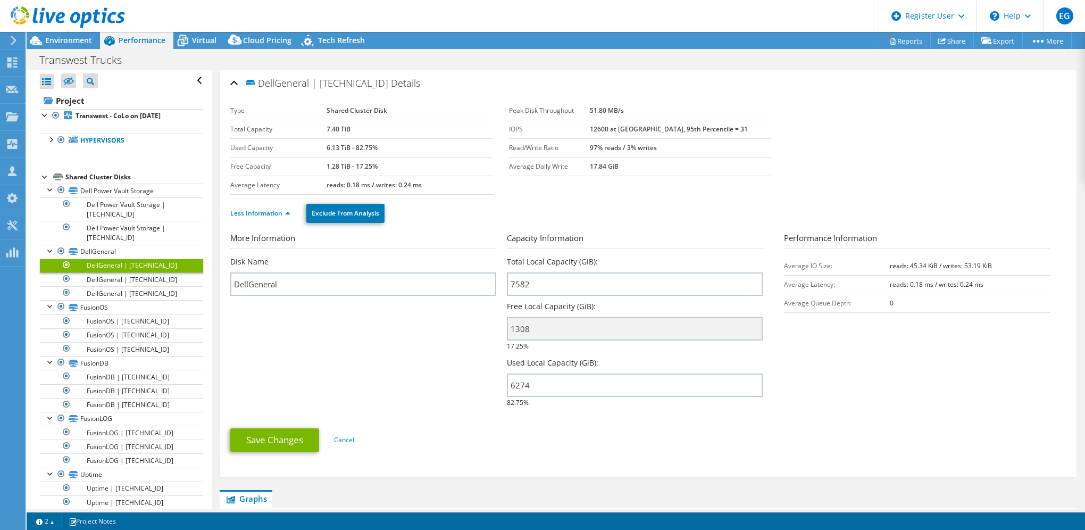
click at [43, 174] on div at bounding box center [45, 176] width 11 height 11
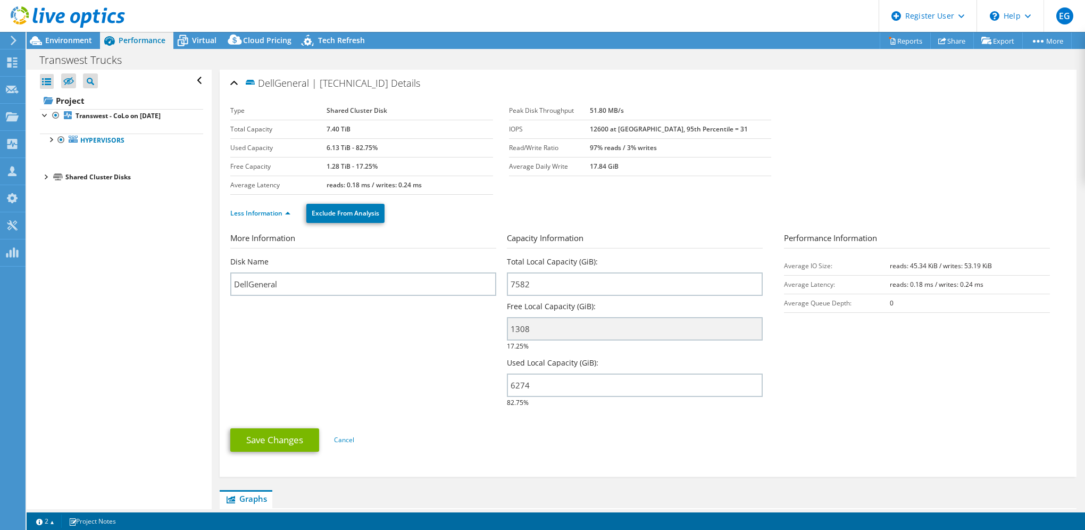
click at [44, 174] on div at bounding box center [45, 176] width 11 height 11
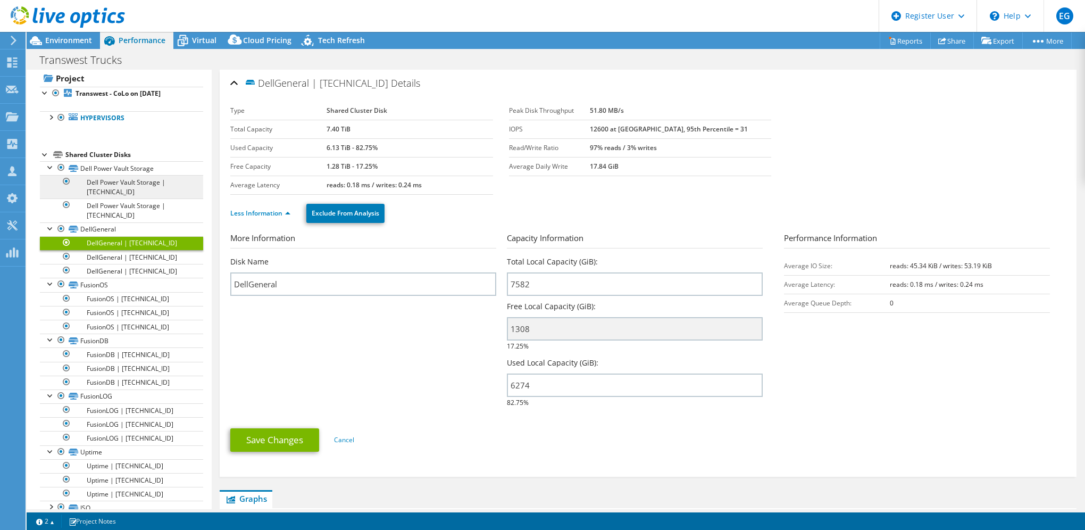
scroll to position [38, 0]
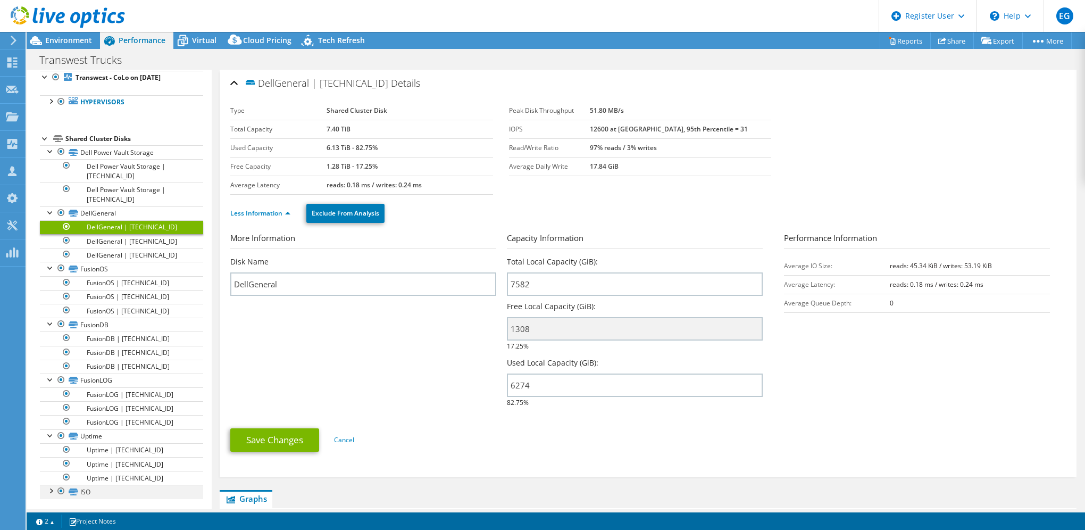
click at [51, 487] on div at bounding box center [50, 489] width 11 height 11
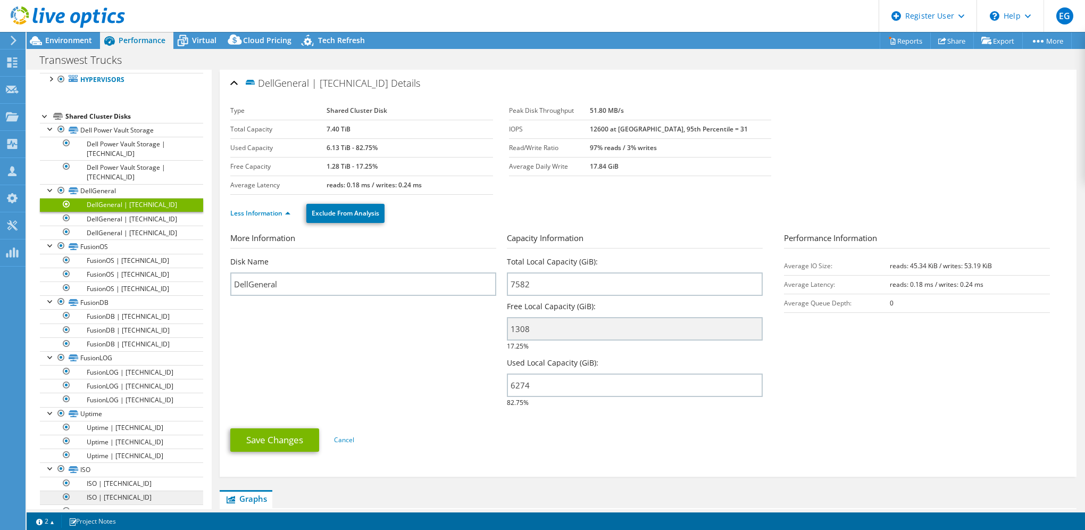
scroll to position [63, 0]
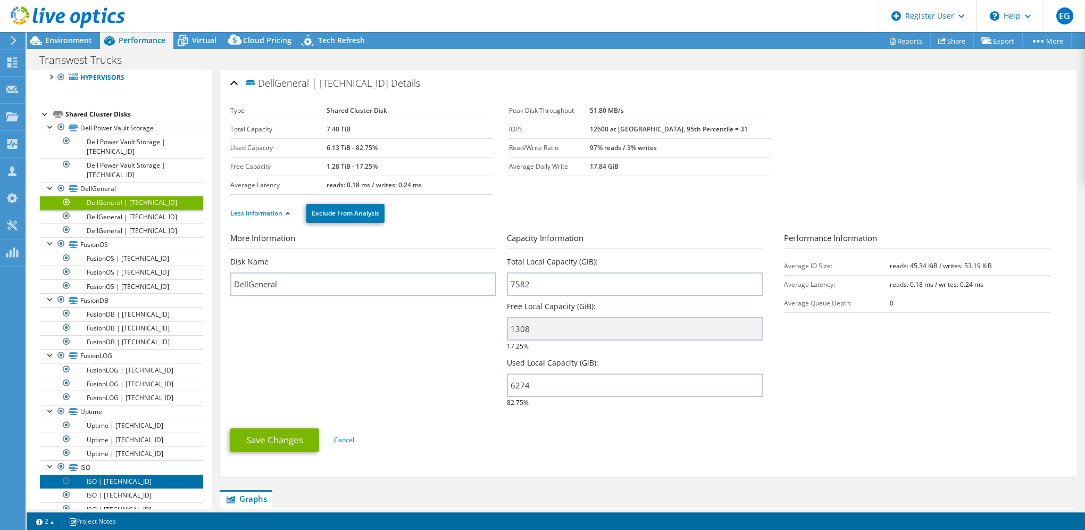
click at [153, 475] on link "ISO | [TECHNICAL_ID]" at bounding box center [121, 481] width 163 height 14
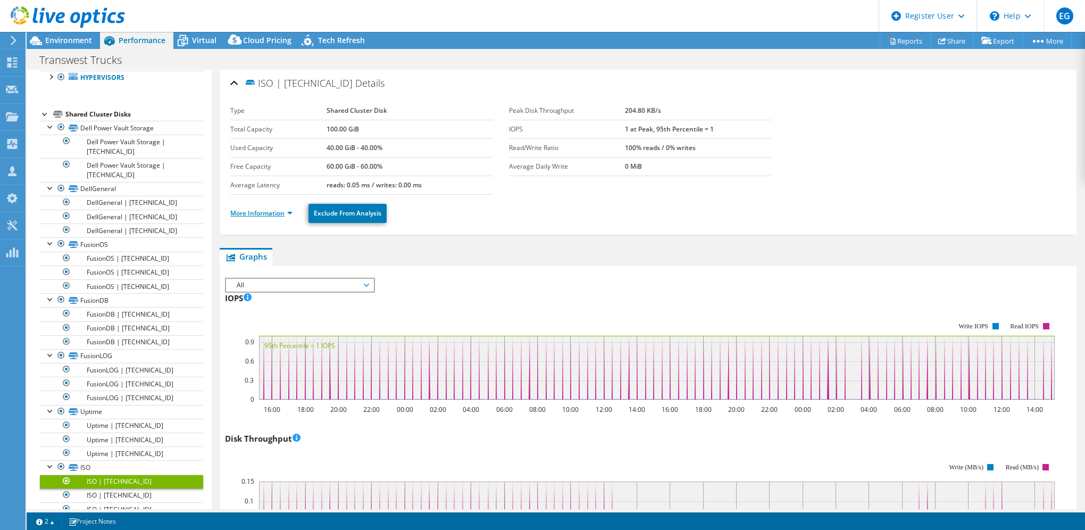
click at [264, 210] on link "More Information" at bounding box center [261, 212] width 62 height 9
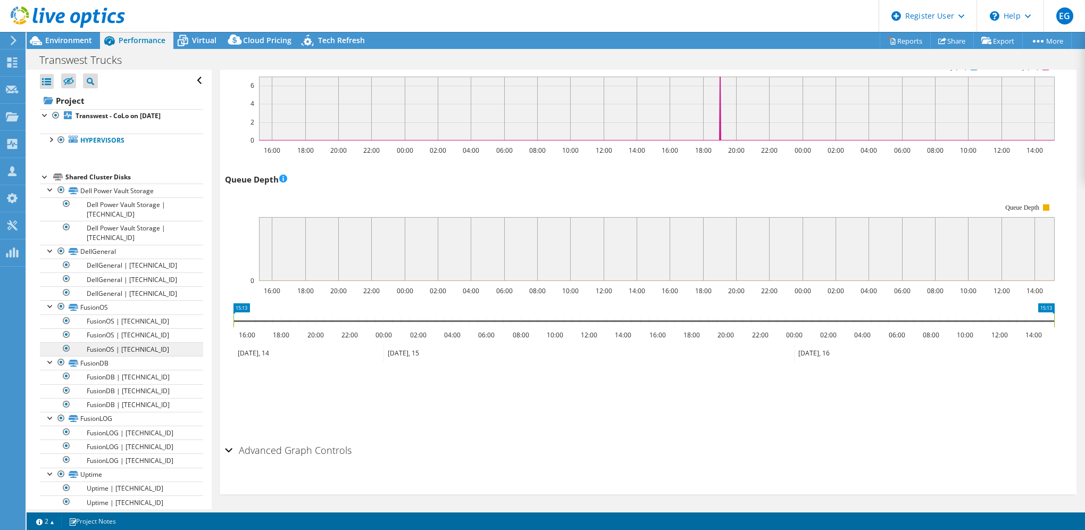
scroll to position [0, 0]
click at [85, 40] on span "Environment" at bounding box center [68, 40] width 47 height 10
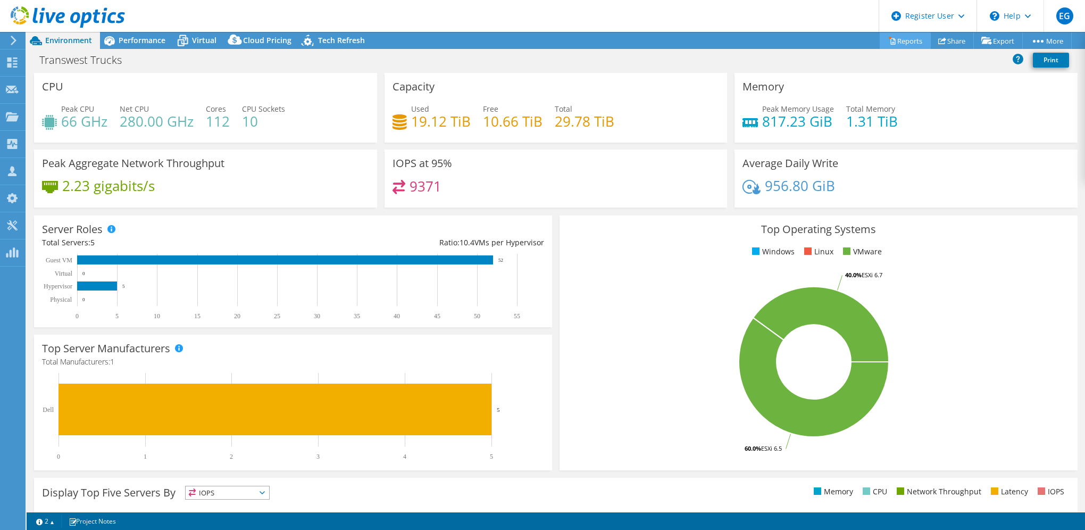
click at [905, 45] on link "Reports" at bounding box center [904, 40] width 51 height 16
